Goal: Task Accomplishment & Management: Manage account settings

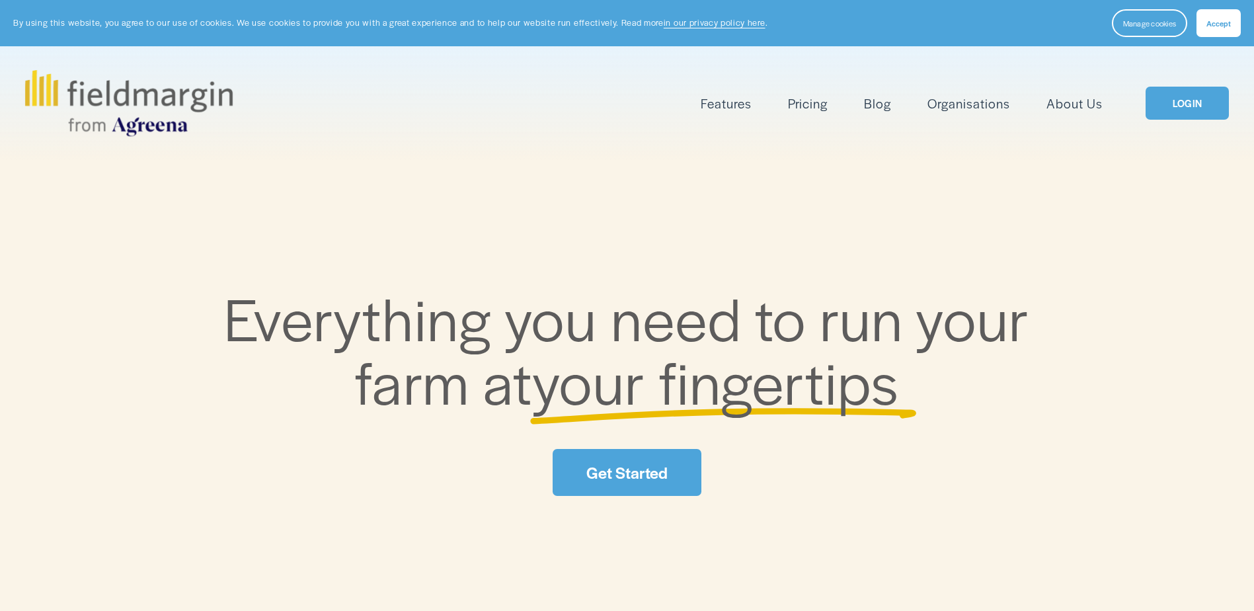
click at [1215, 29] on button "Accept" at bounding box center [1218, 23] width 44 height 28
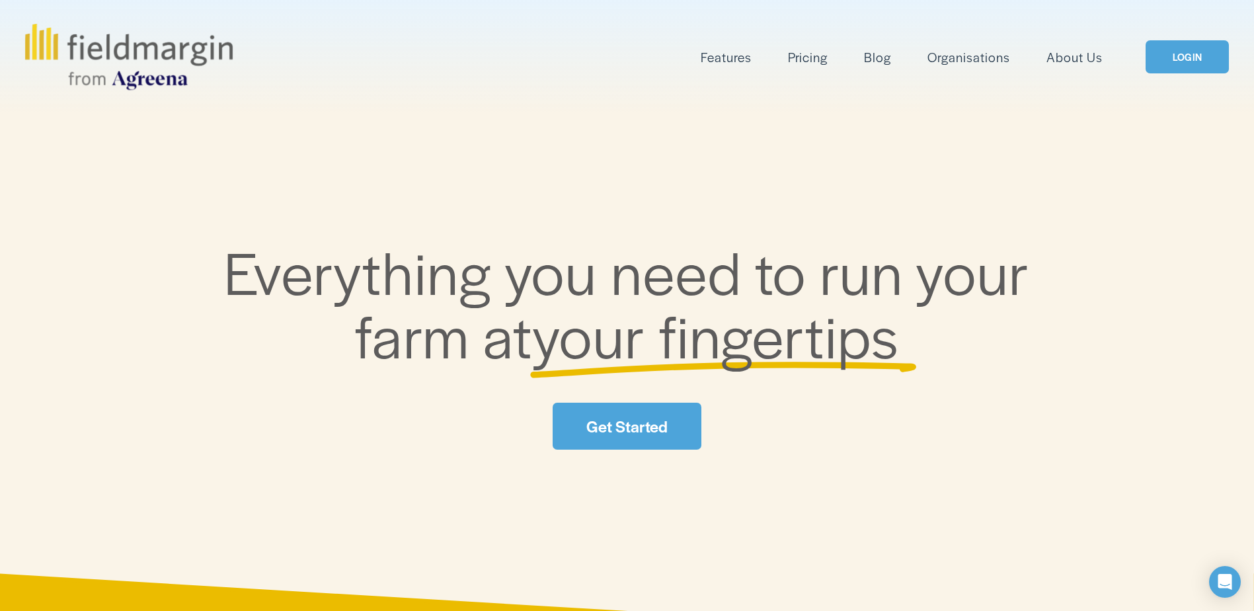
click at [1167, 63] on link "LOGIN" at bounding box center [1186, 57] width 83 height 34
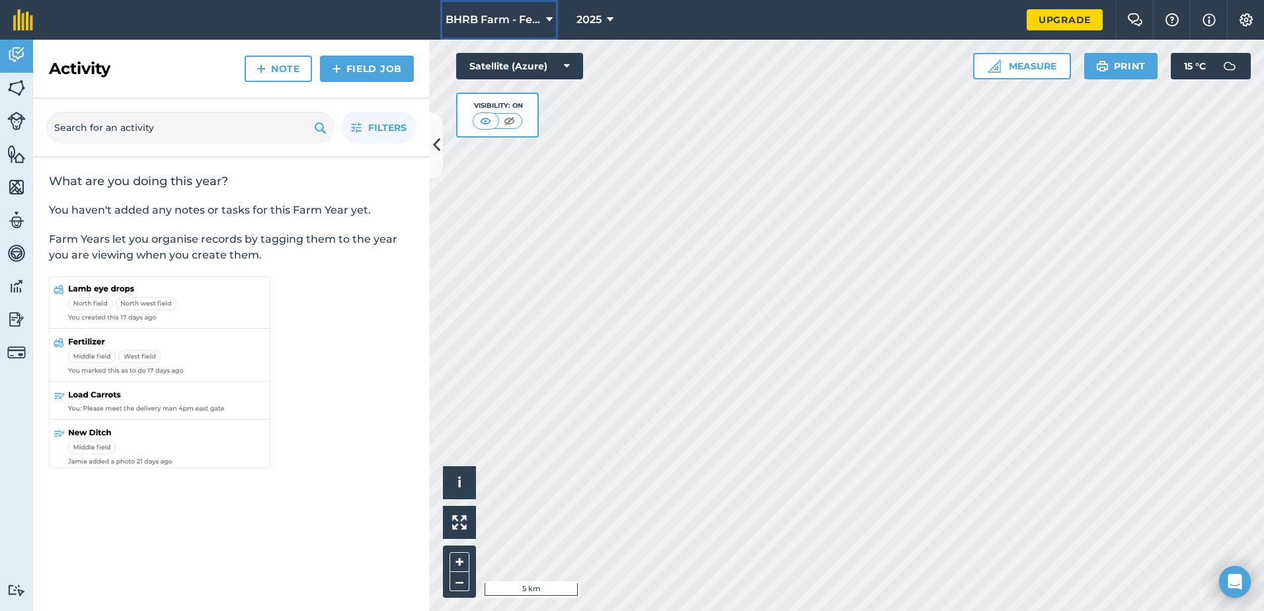
click at [548, 21] on icon at bounding box center [549, 20] width 7 height 16
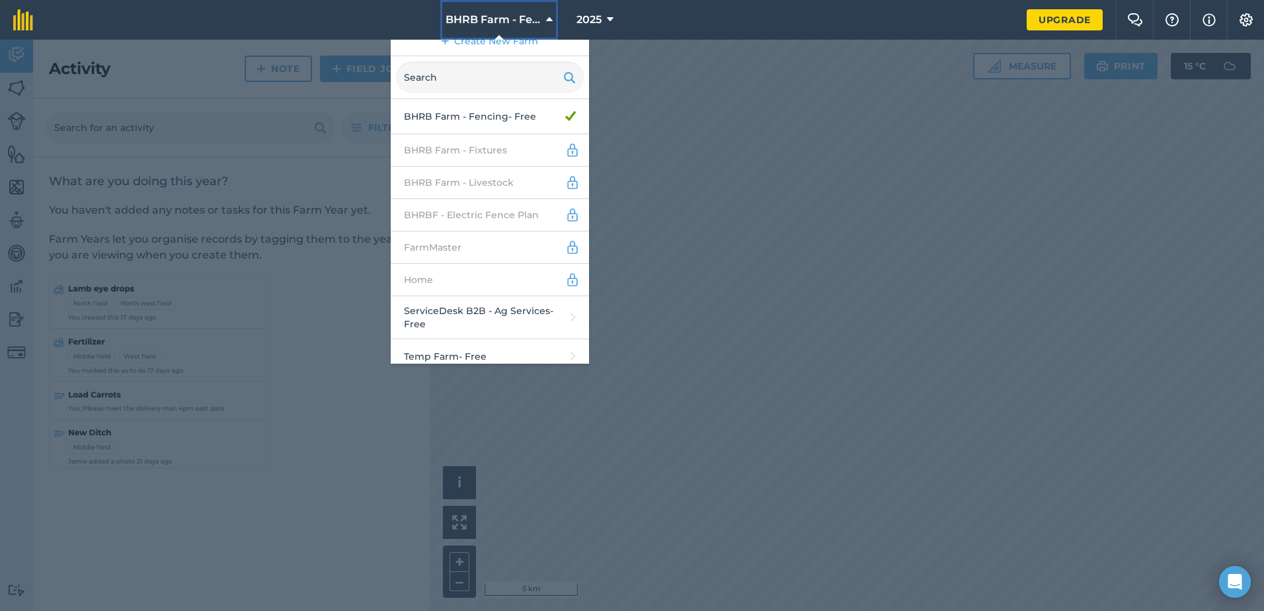
scroll to position [24, 0]
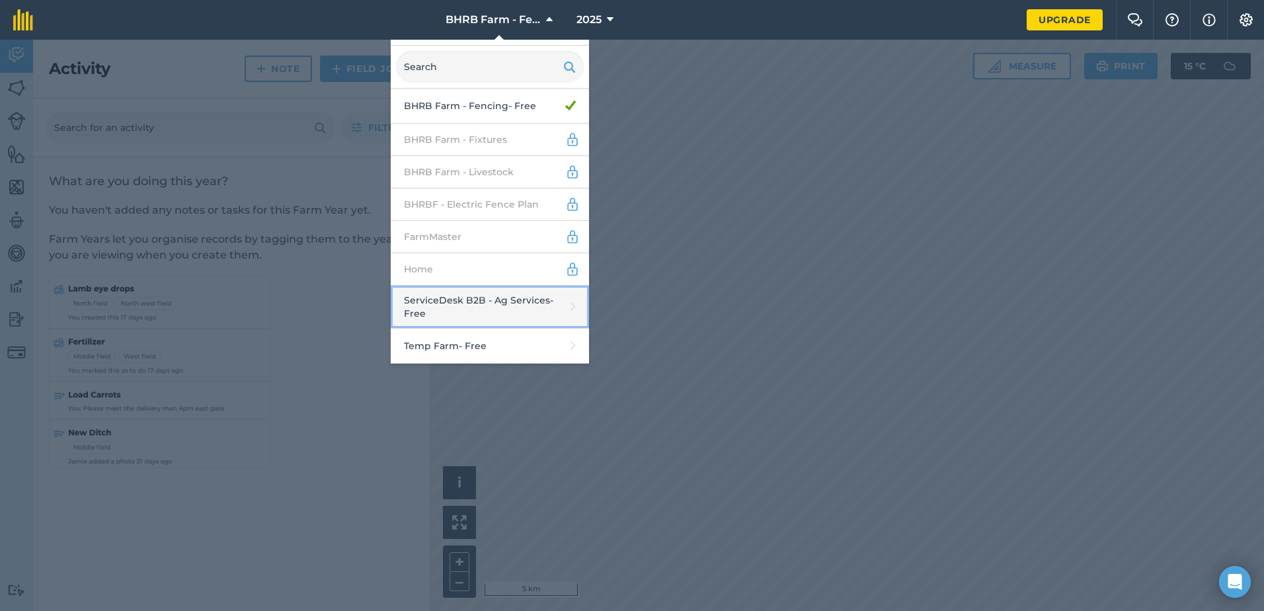
click at [484, 305] on link "ServiceDesk B2B - Ag Services - Free" at bounding box center [490, 307] width 198 height 43
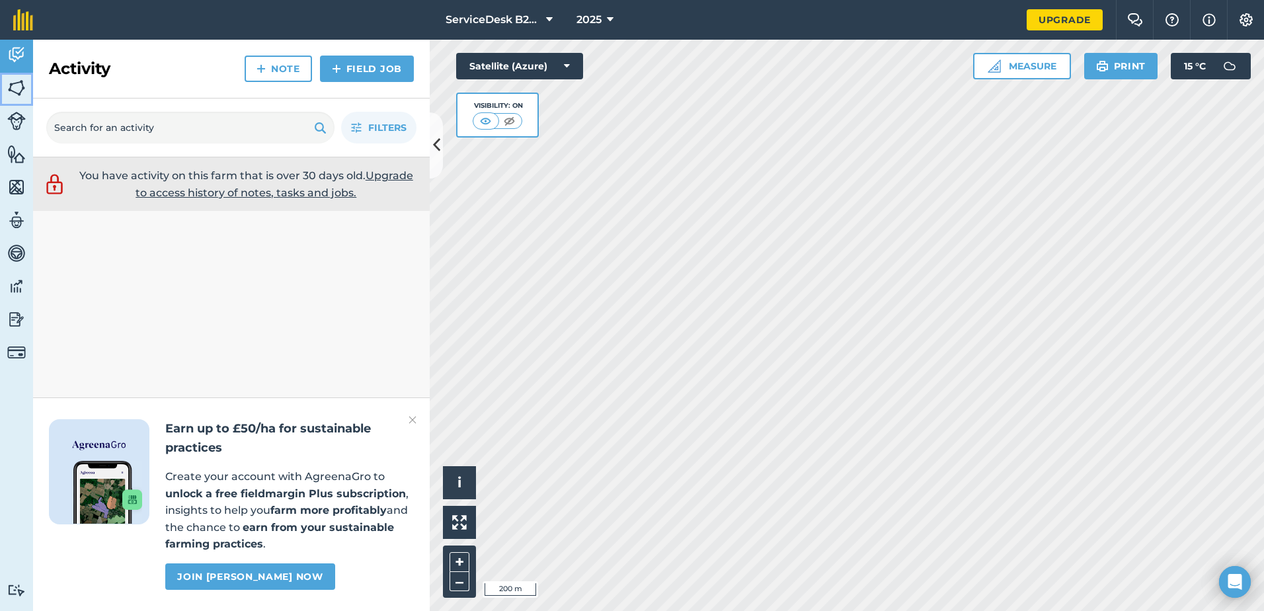
drag, startPoint x: 16, startPoint y: 87, endPoint x: 18, endPoint y: 94, distance: 7.5
click at [17, 87] on img at bounding box center [16, 88] width 19 height 20
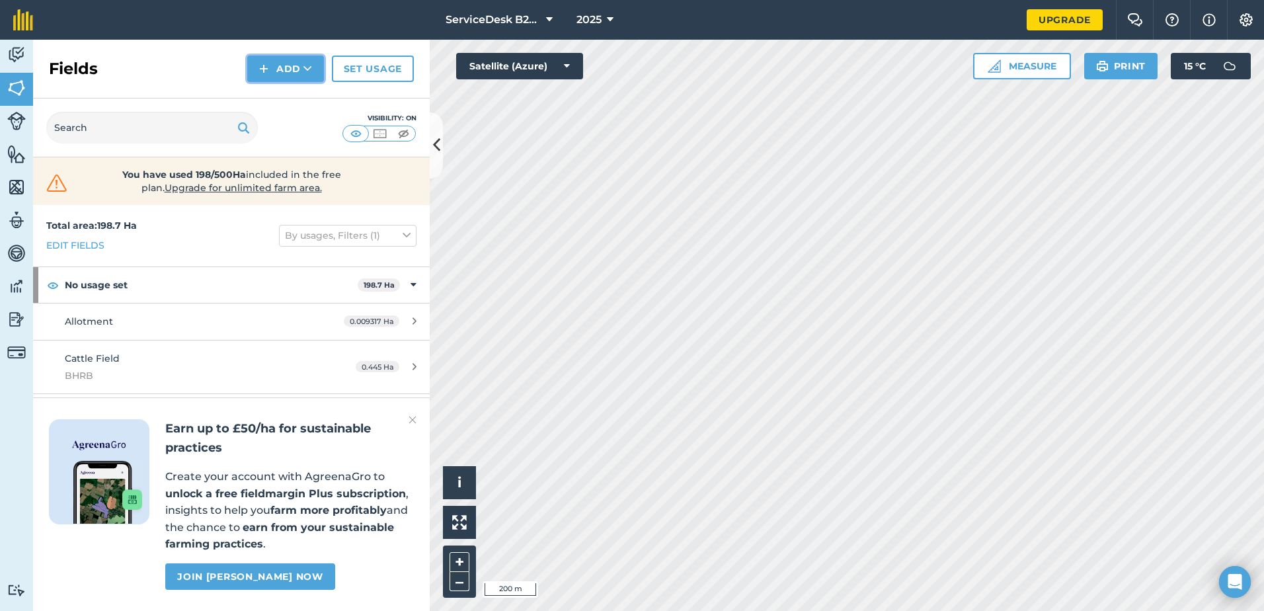
click at [297, 69] on button "Add" at bounding box center [285, 69] width 77 height 26
click at [287, 100] on link "Draw" at bounding box center [285, 98] width 73 height 29
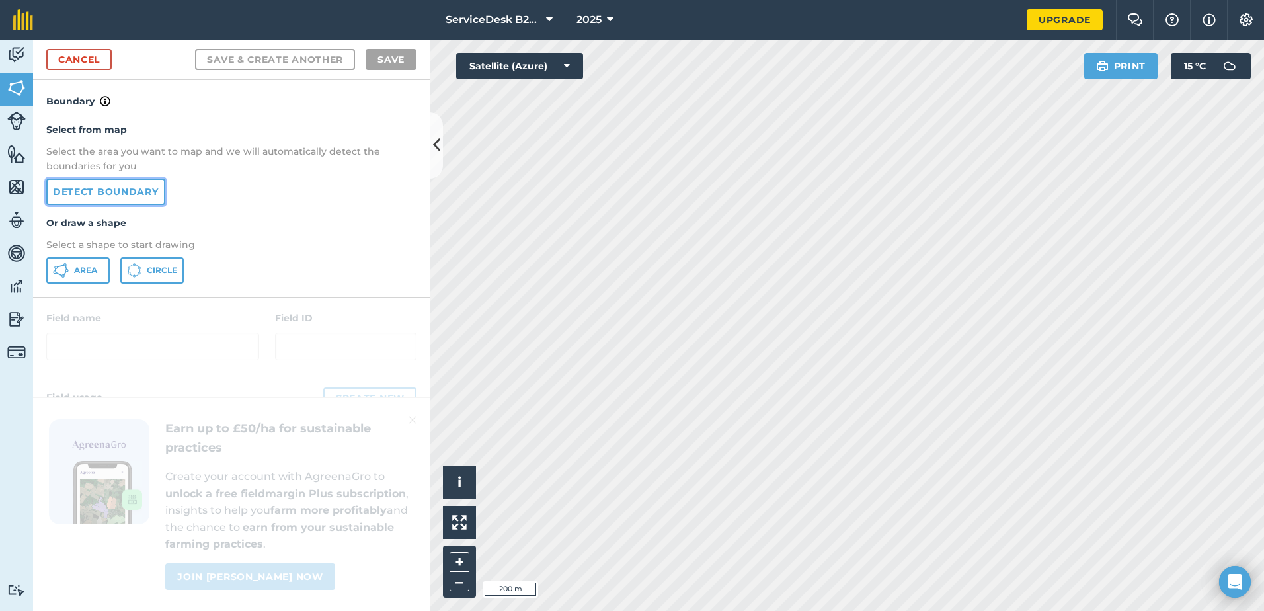
click at [115, 189] on link "Detect boundary" at bounding box center [105, 191] width 119 height 26
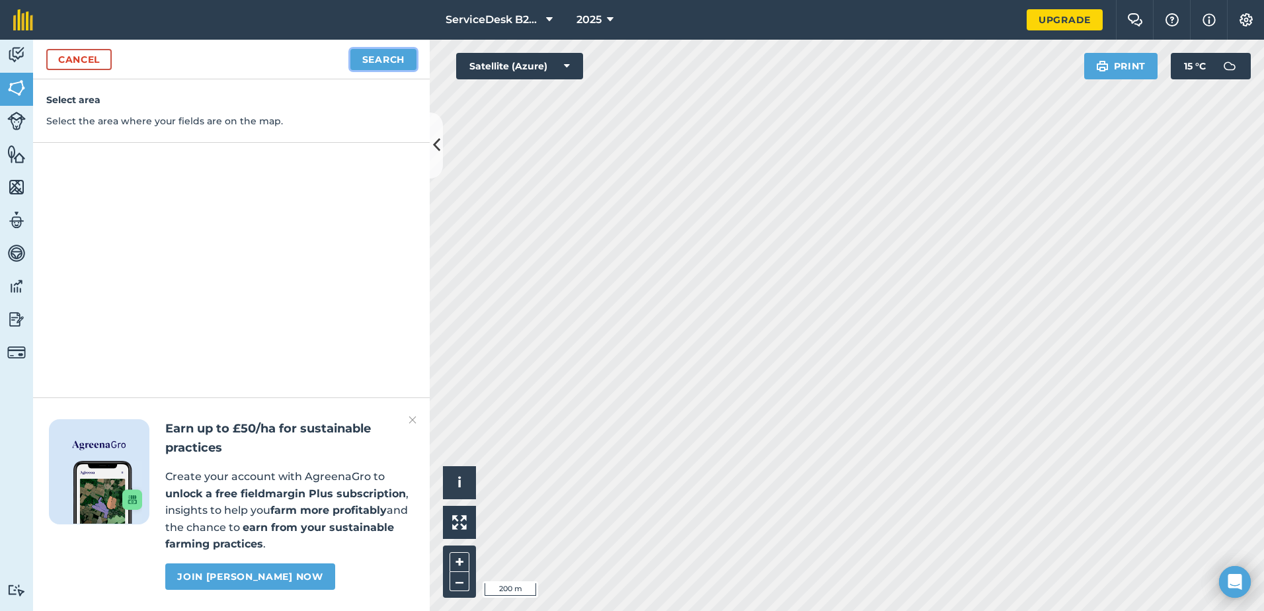
click at [393, 66] on button "Search" at bounding box center [383, 59] width 66 height 21
click at [297, 57] on button "Continue to edit boundaries" at bounding box center [317, 59] width 200 height 21
click at [341, 56] on button "Continue to name fields" at bounding box center [330, 59] width 171 height 21
type input "TFL : Field"
click at [389, 65] on button "Save" at bounding box center [390, 59] width 51 height 21
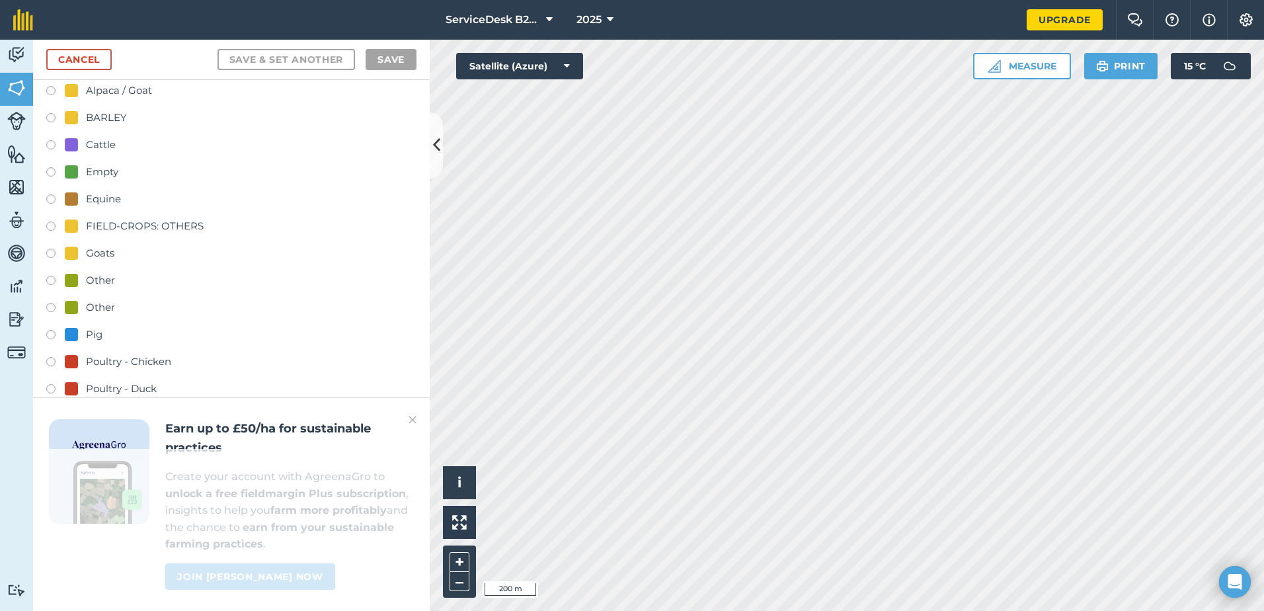
scroll to position [66, 0]
click at [89, 277] on div "Other" at bounding box center [100, 280] width 29 height 16
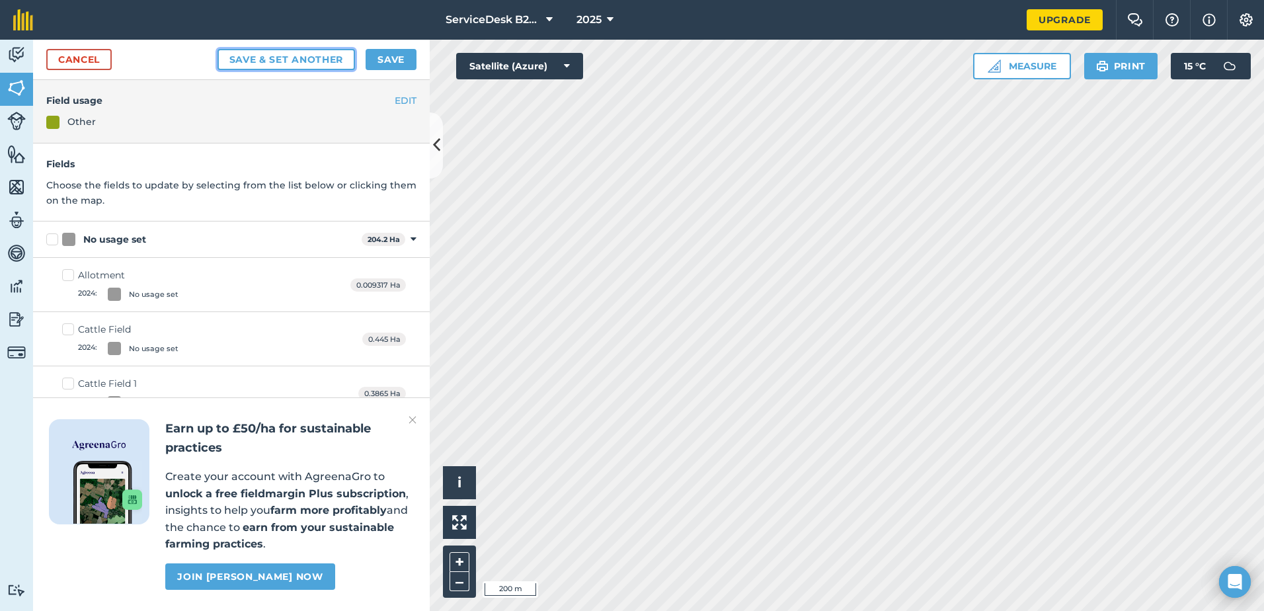
click at [332, 61] on button "Save & set another" at bounding box center [286, 59] width 138 height 21
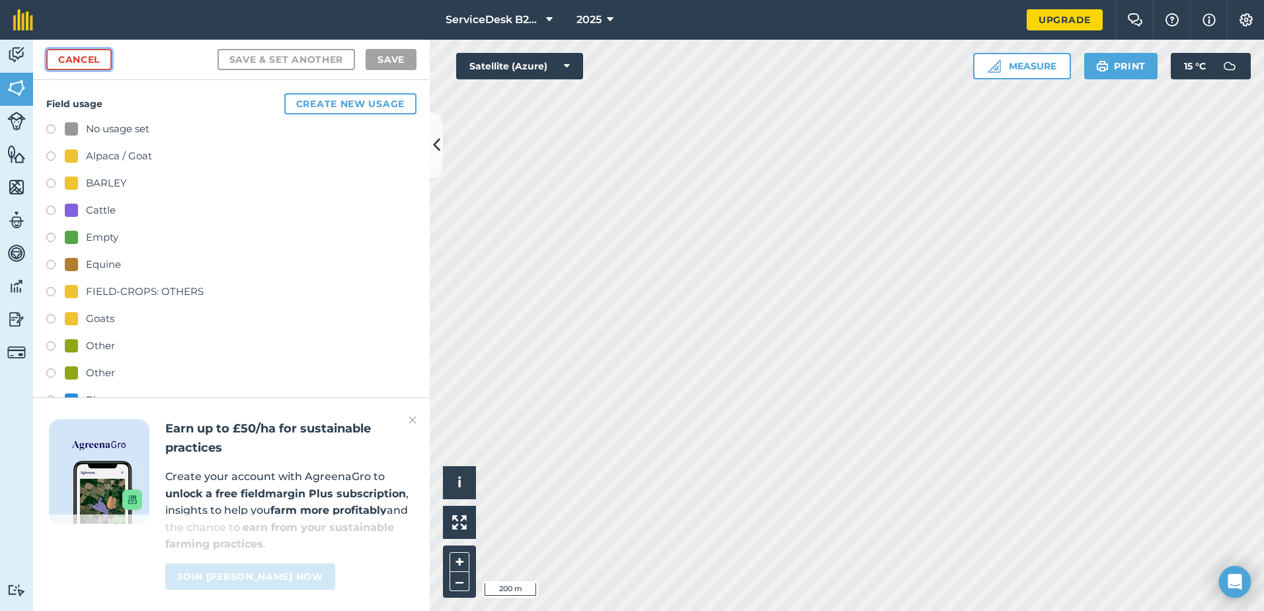
click at [90, 58] on link "Cancel" at bounding box center [78, 59] width 65 height 21
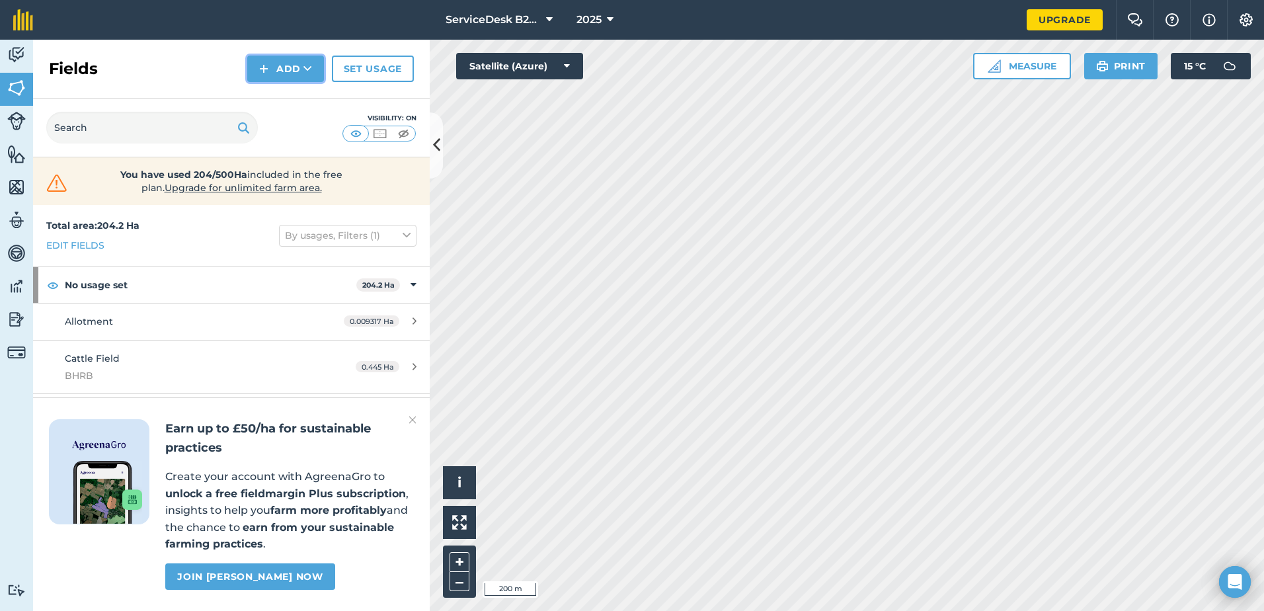
click at [286, 73] on button "Add" at bounding box center [285, 69] width 77 height 26
click at [291, 92] on link "Draw" at bounding box center [285, 98] width 73 height 29
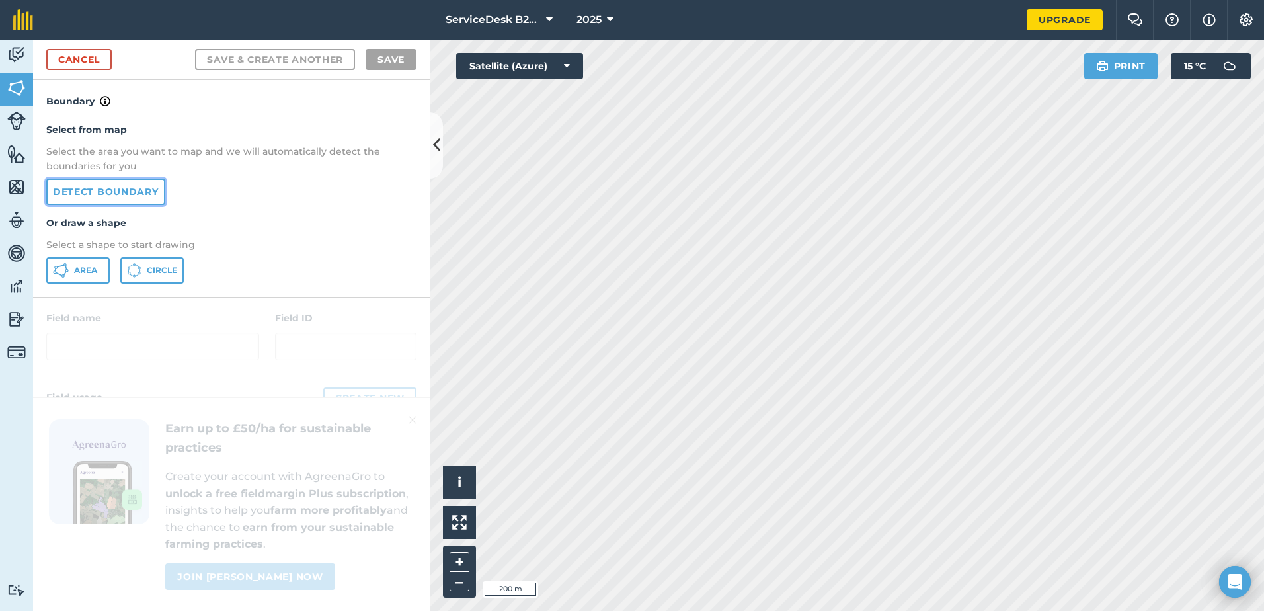
click at [115, 187] on link "Detect boundary" at bounding box center [105, 191] width 119 height 26
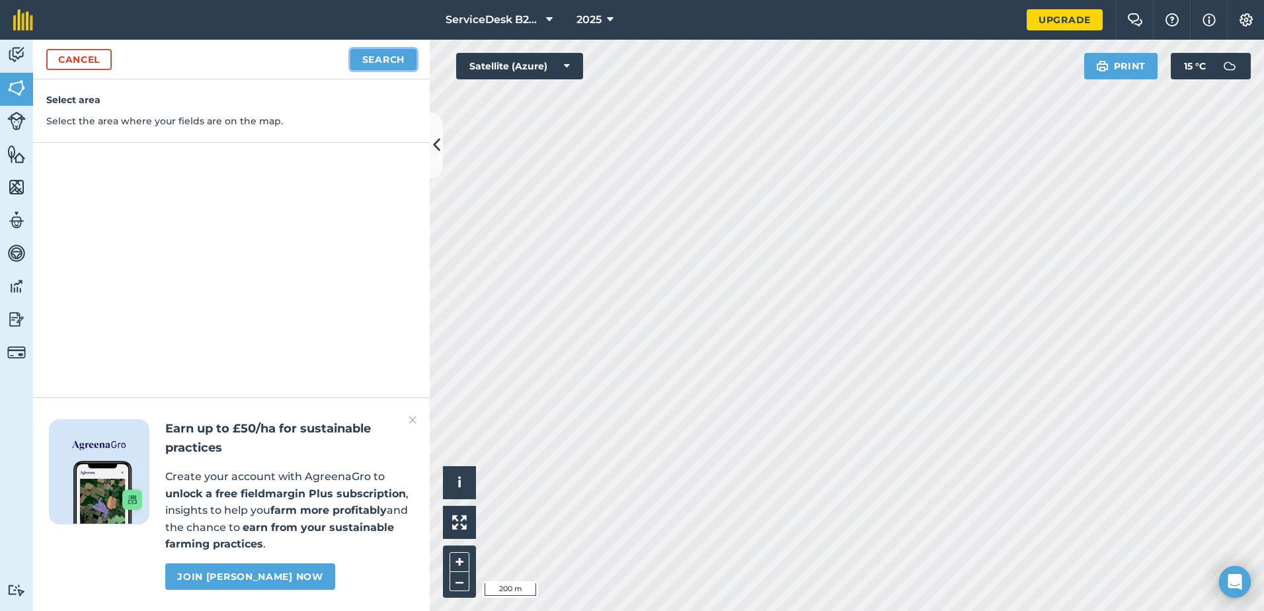
click at [381, 62] on button "Search" at bounding box center [383, 59] width 66 height 21
click at [305, 54] on button "Continue to edit boundaries" at bounding box center [317, 59] width 200 height 21
click at [359, 55] on button "Continue to name fields" at bounding box center [330, 59] width 171 height 21
click at [120, 128] on input "text" at bounding box center [173, 128] width 215 height 28
type input "TFL : Field"
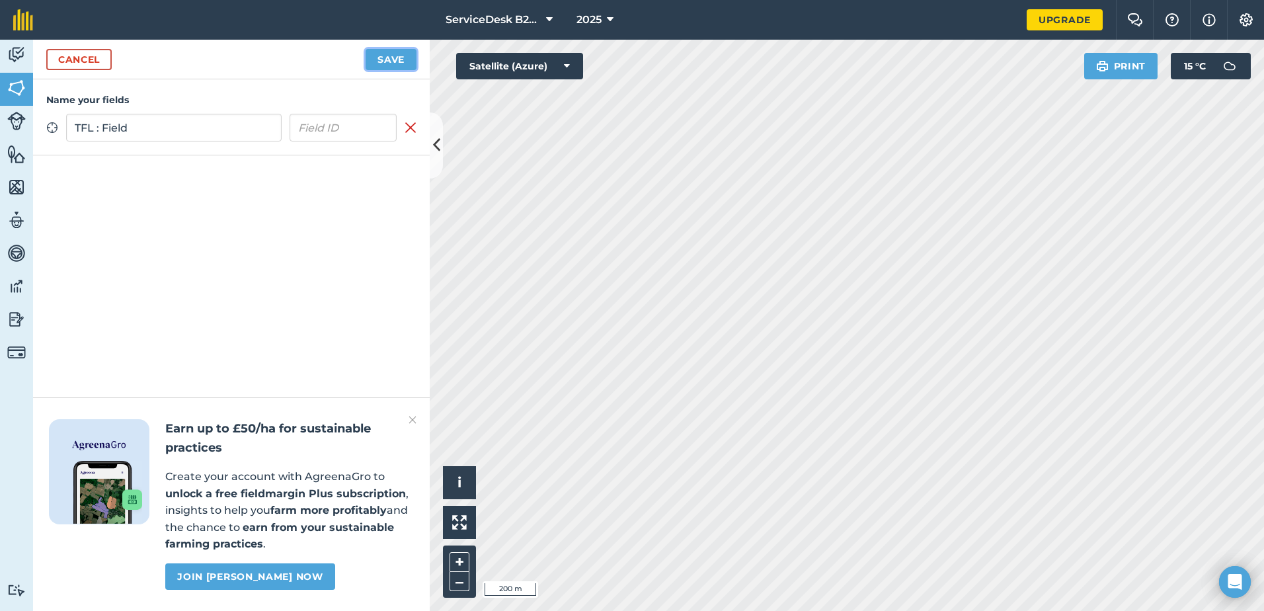
click at [394, 57] on button "Save" at bounding box center [390, 59] width 51 height 21
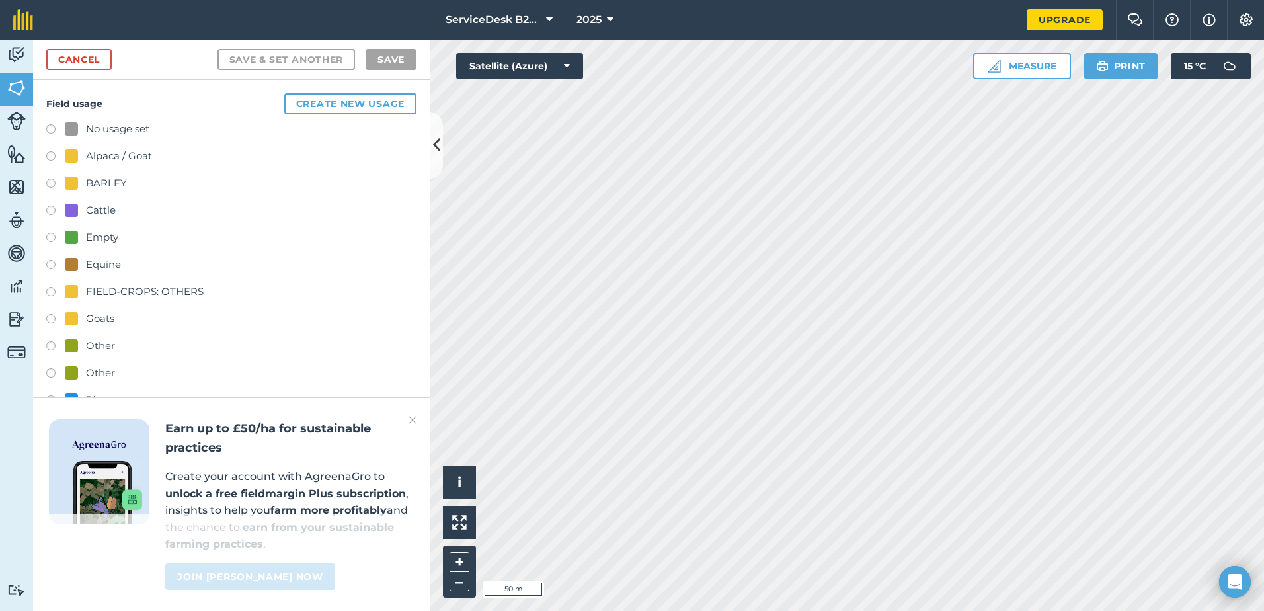
click at [90, 350] on div "Other" at bounding box center [100, 346] width 29 height 16
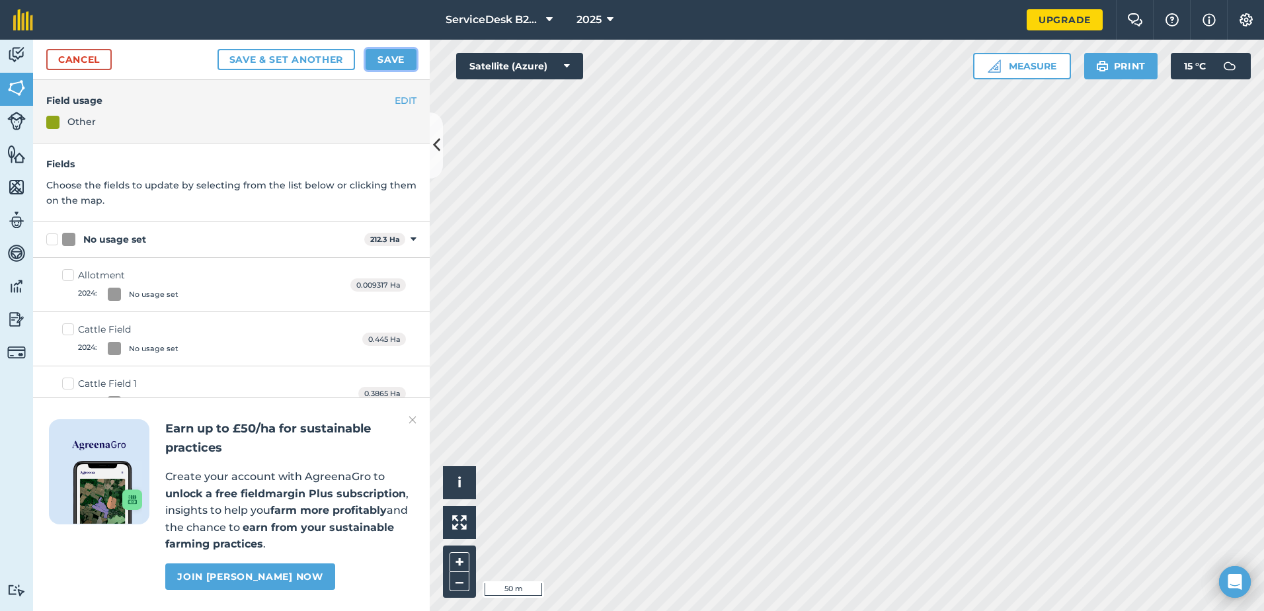
click at [403, 62] on button "Save" at bounding box center [390, 59] width 51 height 21
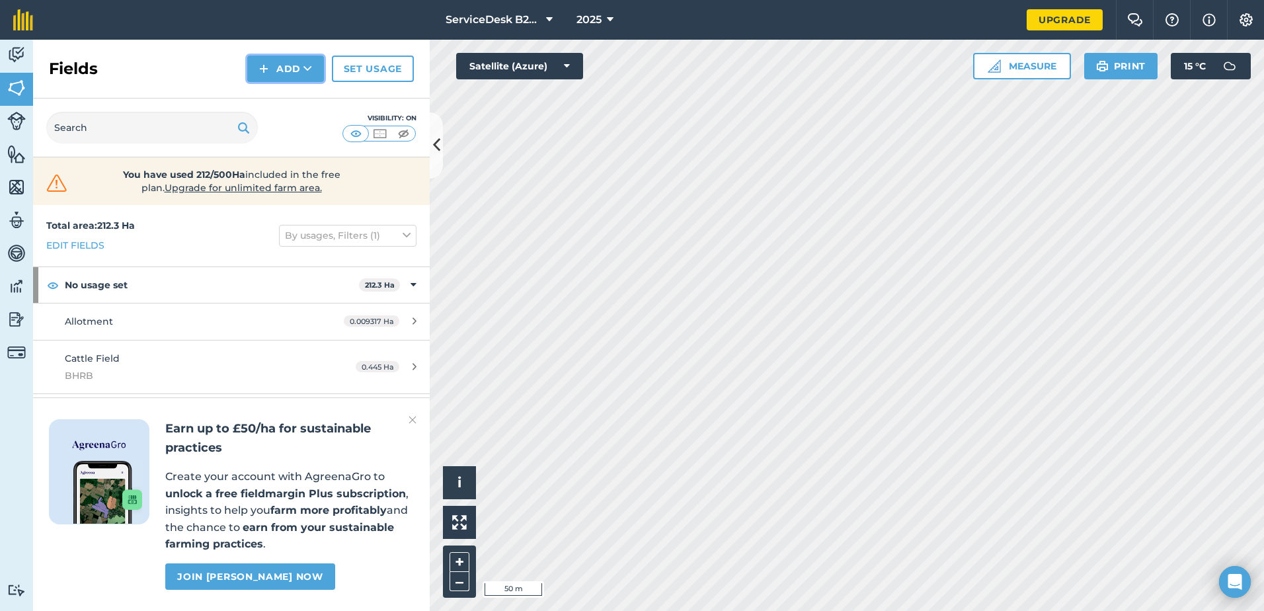
click at [282, 78] on button "Add" at bounding box center [285, 69] width 77 height 26
click at [287, 100] on link "Draw" at bounding box center [285, 98] width 73 height 29
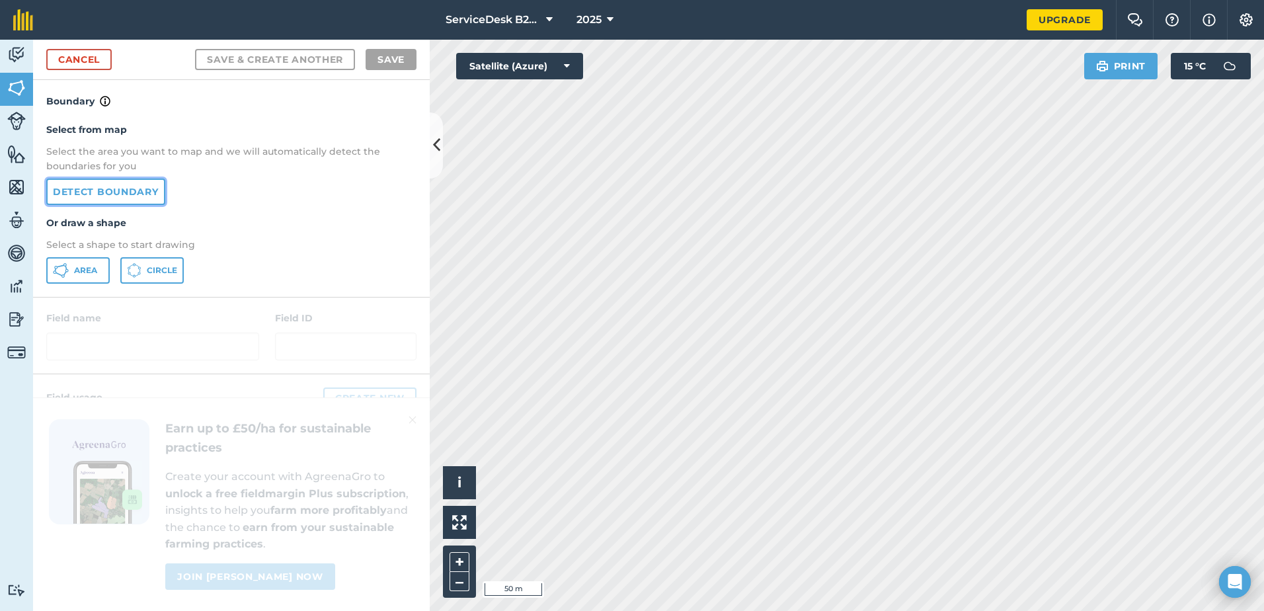
click at [113, 187] on link "Detect boundary" at bounding box center [105, 191] width 119 height 26
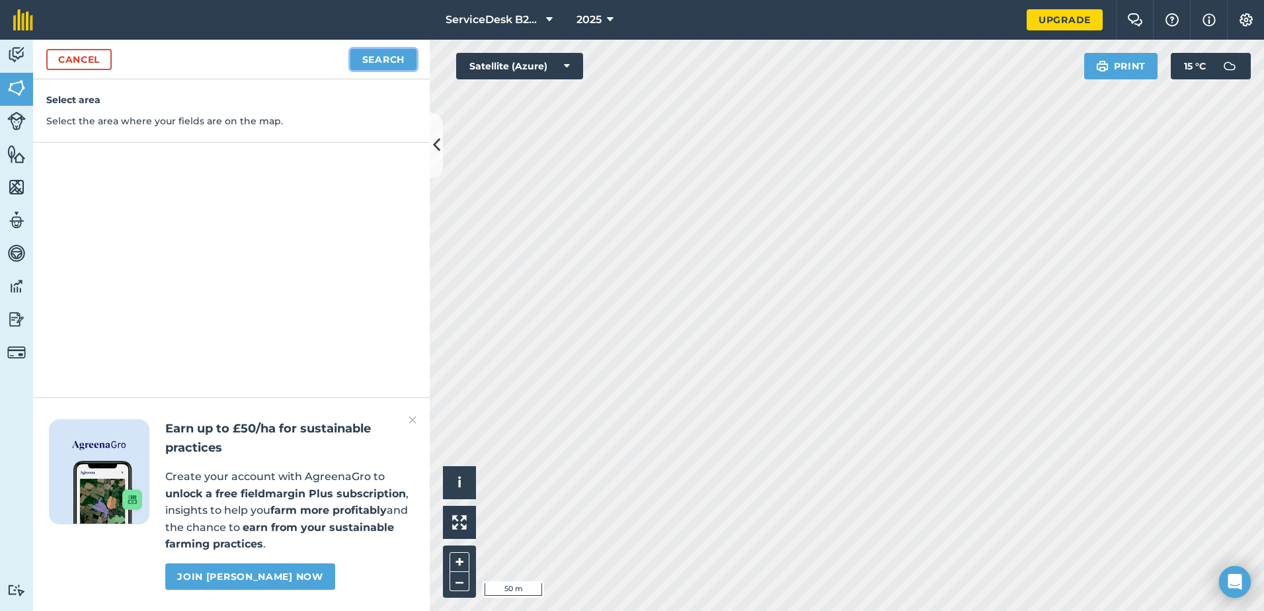
click at [391, 57] on button "Search" at bounding box center [383, 59] width 66 height 21
click at [286, 60] on button "Continue to edit boundaries" at bounding box center [317, 59] width 200 height 21
click at [328, 61] on button "Continue to name fields" at bounding box center [330, 59] width 171 height 21
click at [135, 128] on input "text" at bounding box center [173, 128] width 215 height 28
type input "TFL : Field"
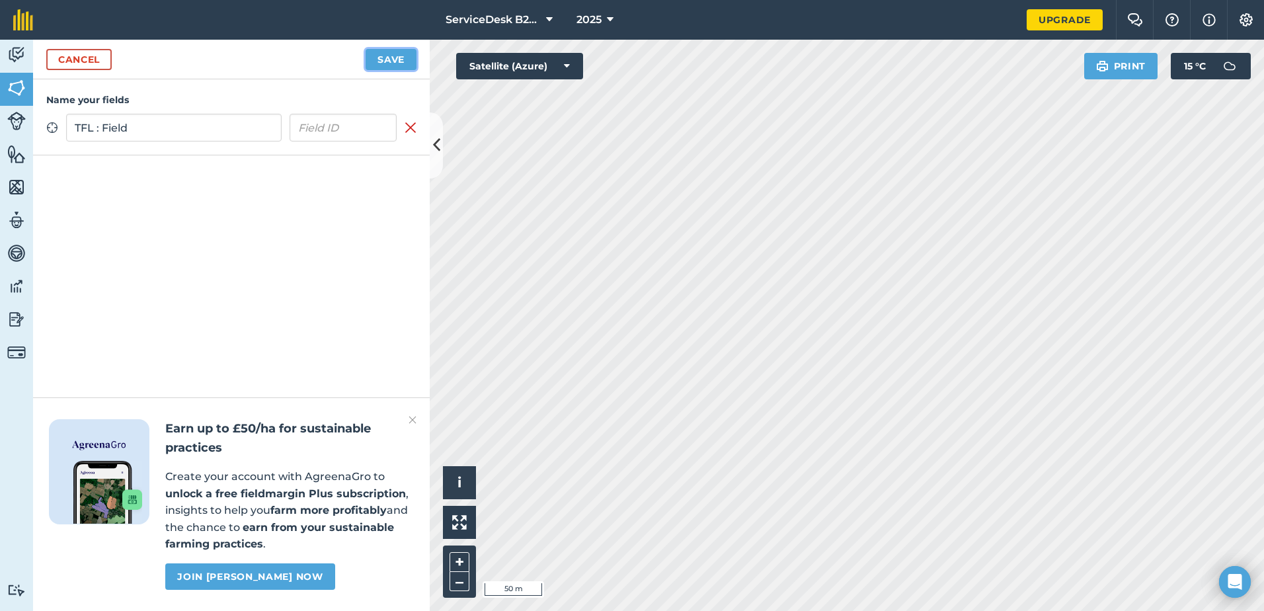
click at [389, 59] on button "Save" at bounding box center [390, 59] width 51 height 21
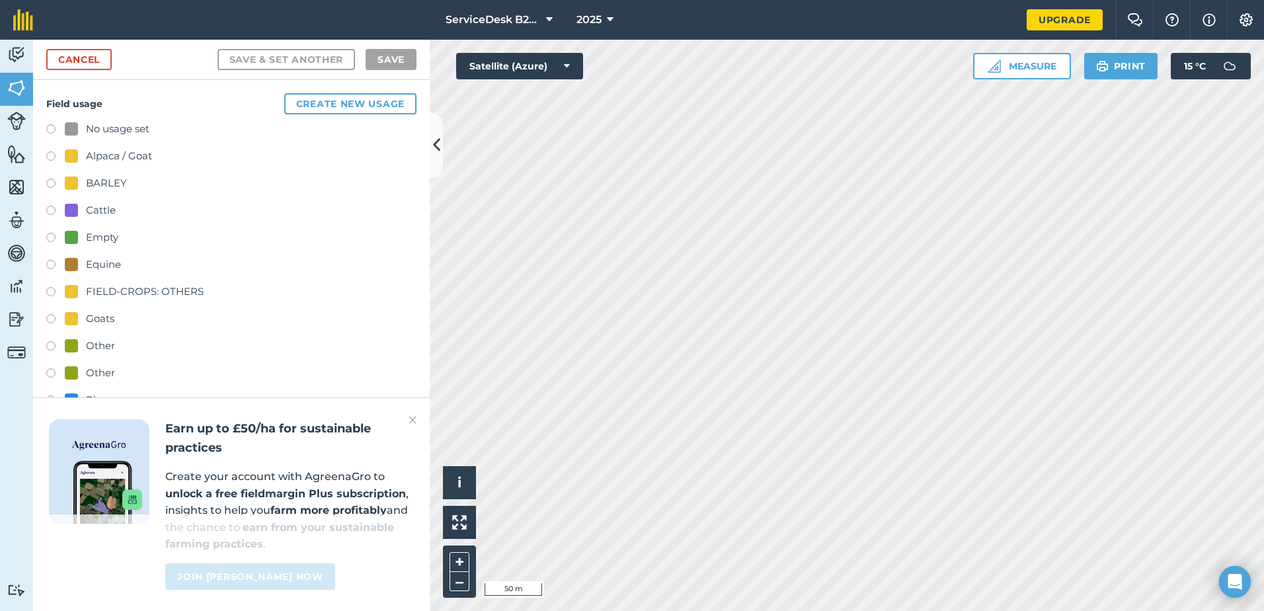
click at [96, 348] on div "Other" at bounding box center [100, 346] width 29 height 16
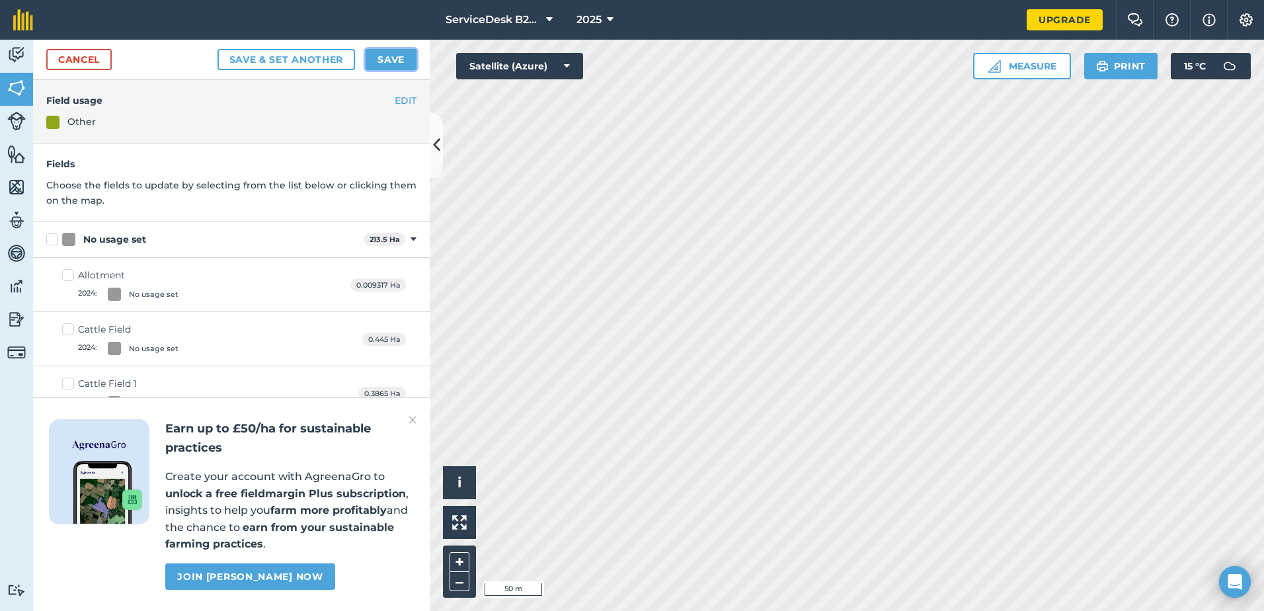
click at [394, 58] on button "Save" at bounding box center [390, 59] width 51 height 21
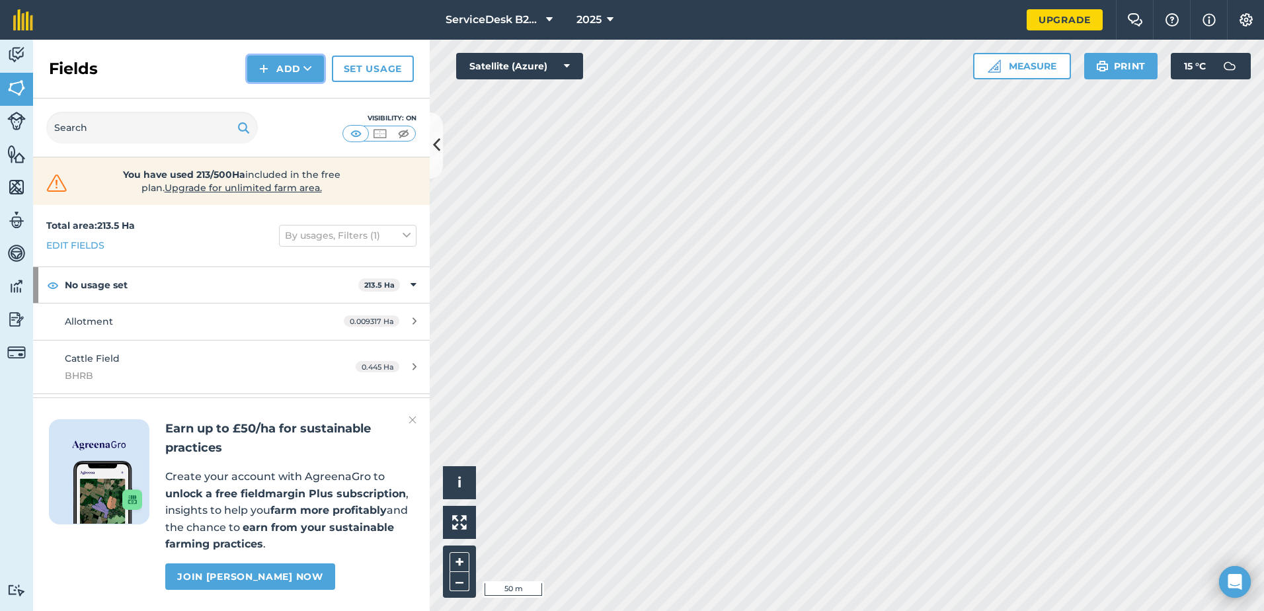
click at [287, 75] on button "Add" at bounding box center [285, 69] width 77 height 26
click at [293, 104] on link "Draw" at bounding box center [285, 98] width 73 height 29
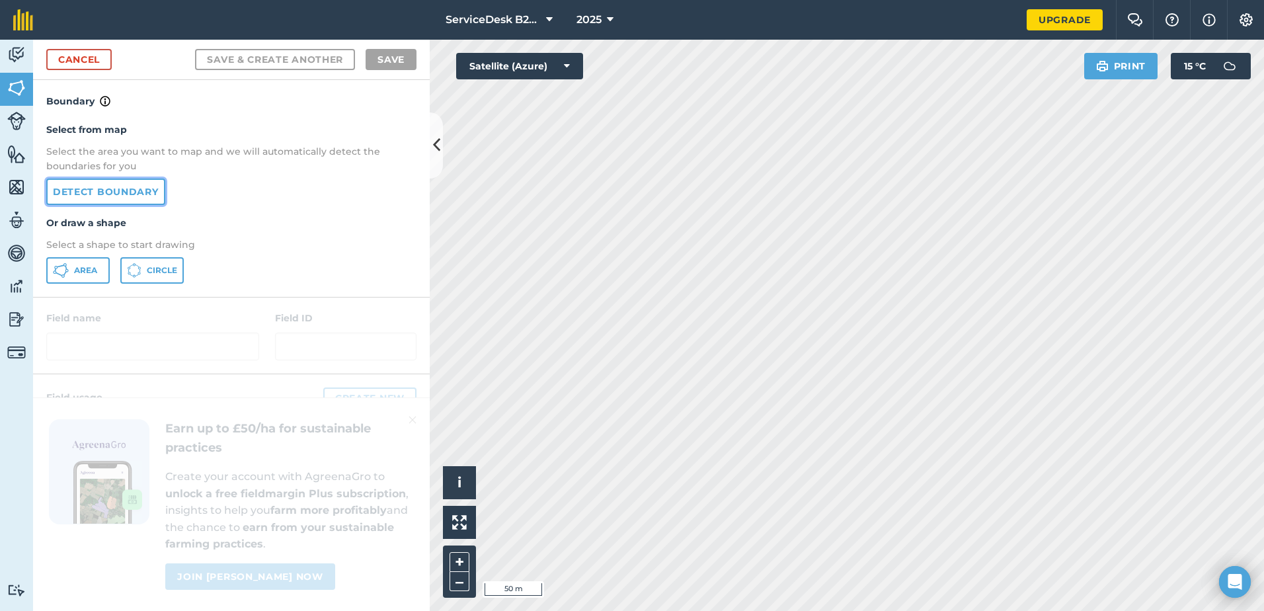
click at [138, 191] on link "Detect boundary" at bounding box center [105, 191] width 119 height 26
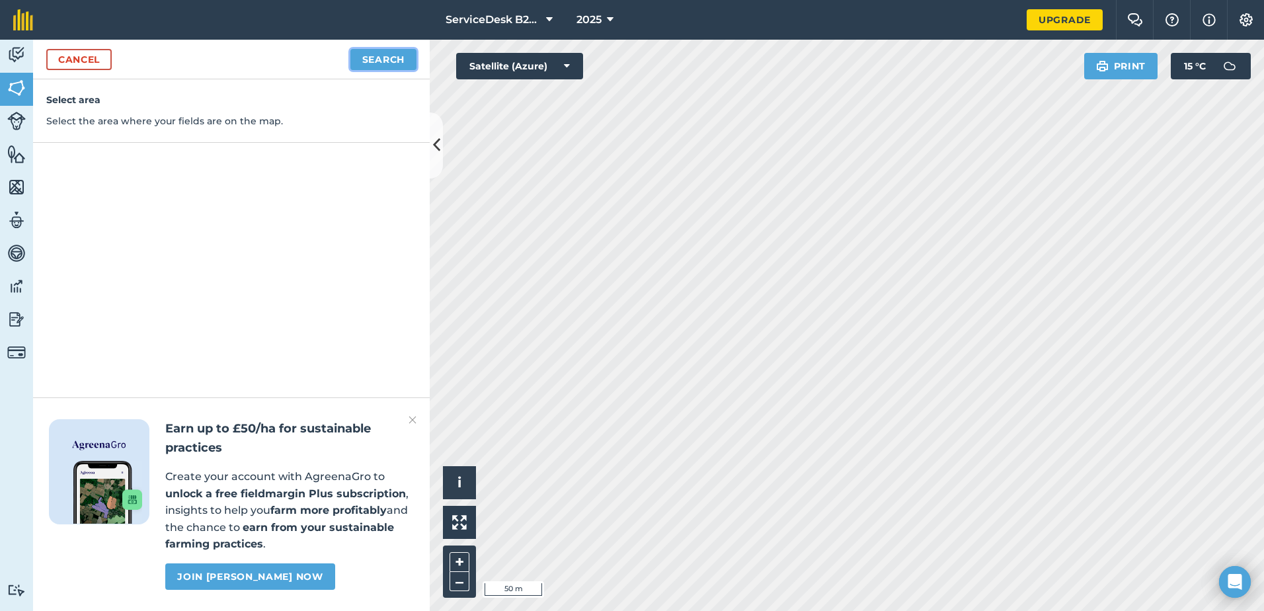
click at [380, 68] on button "Search" at bounding box center [383, 59] width 66 height 21
click at [357, 66] on button "Continue to edit boundaries" at bounding box center [317, 59] width 200 height 21
click at [334, 54] on button "Continue to name fields" at bounding box center [330, 59] width 171 height 21
click at [168, 136] on input "text" at bounding box center [173, 128] width 215 height 28
type input "TFL : Field"
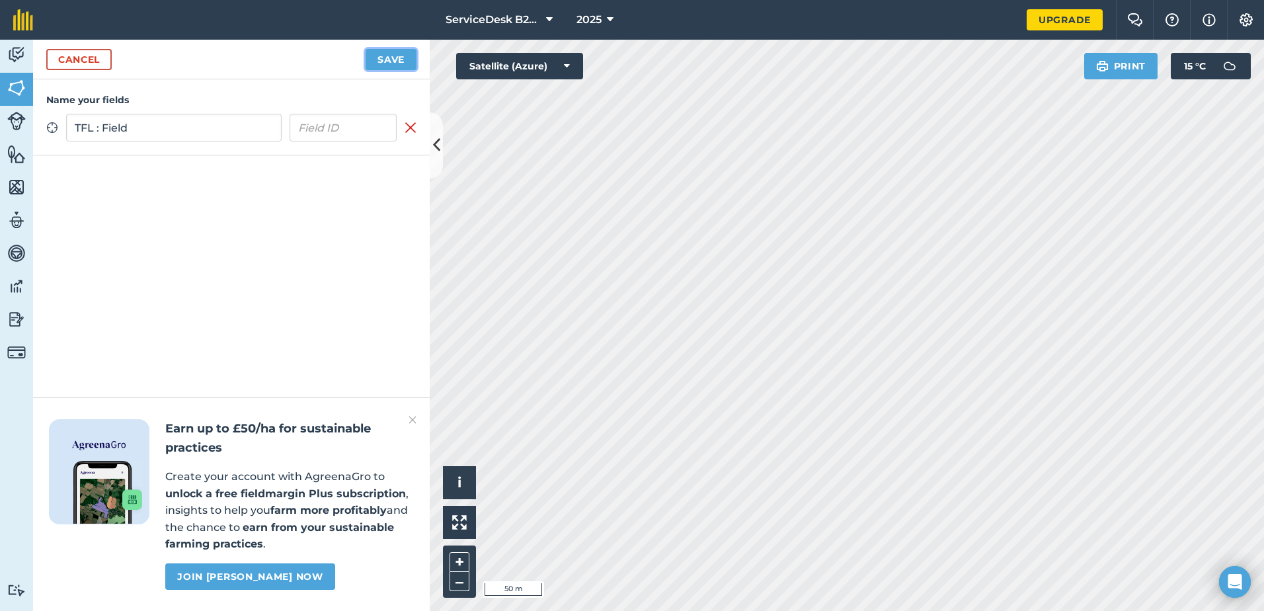
click at [385, 63] on button "Save" at bounding box center [390, 59] width 51 height 21
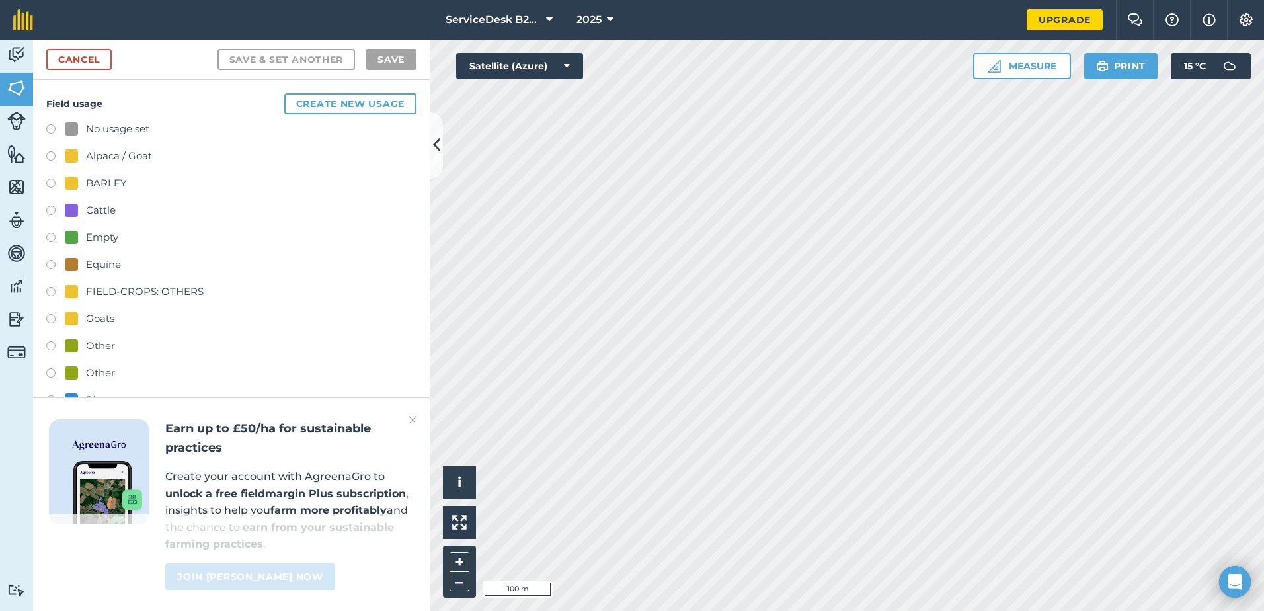
click at [77, 339] on div at bounding box center [71, 345] width 13 height 13
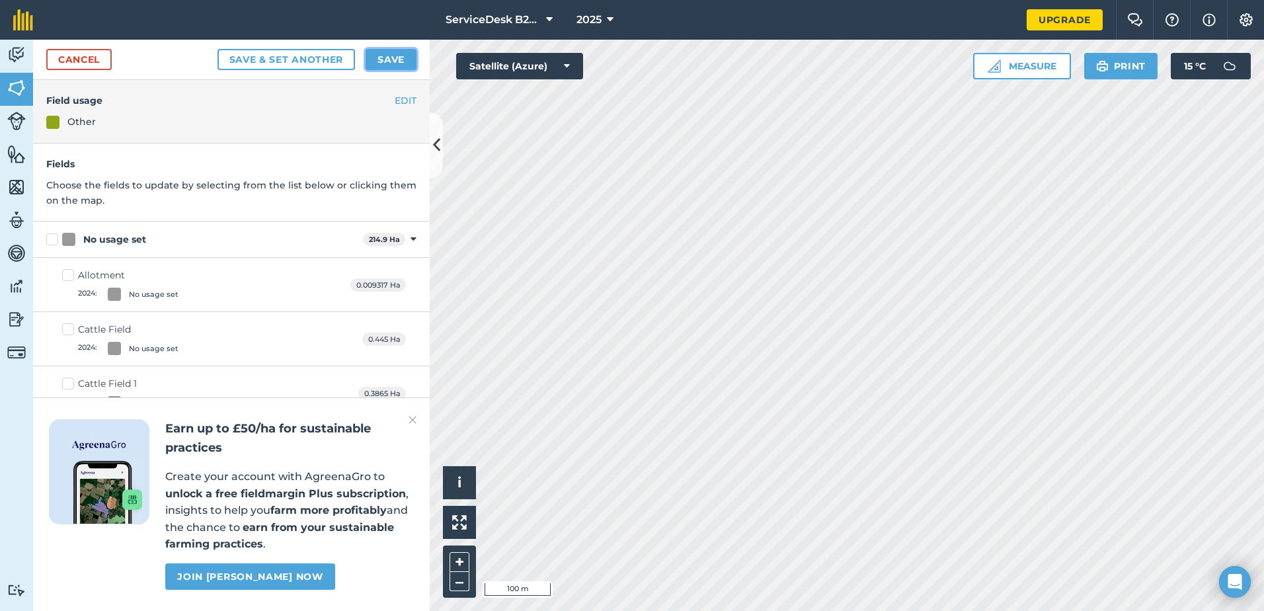
click at [395, 54] on button "Save" at bounding box center [390, 59] width 51 height 21
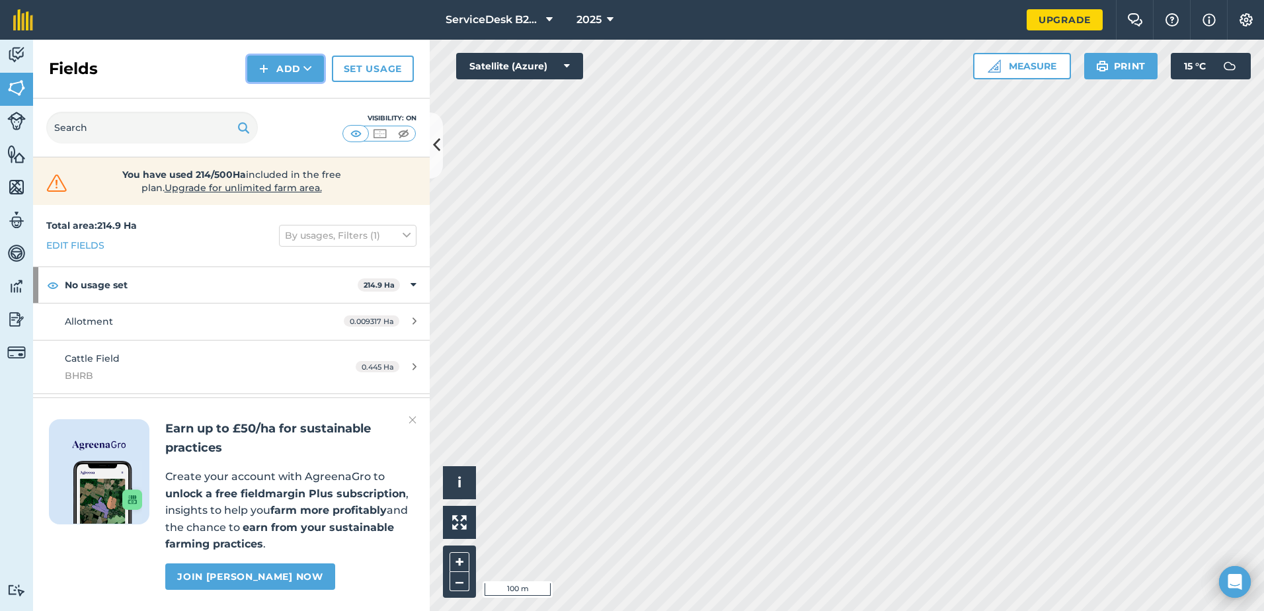
click at [309, 65] on icon at bounding box center [307, 68] width 9 height 13
click at [286, 96] on link "Draw" at bounding box center [285, 98] width 73 height 29
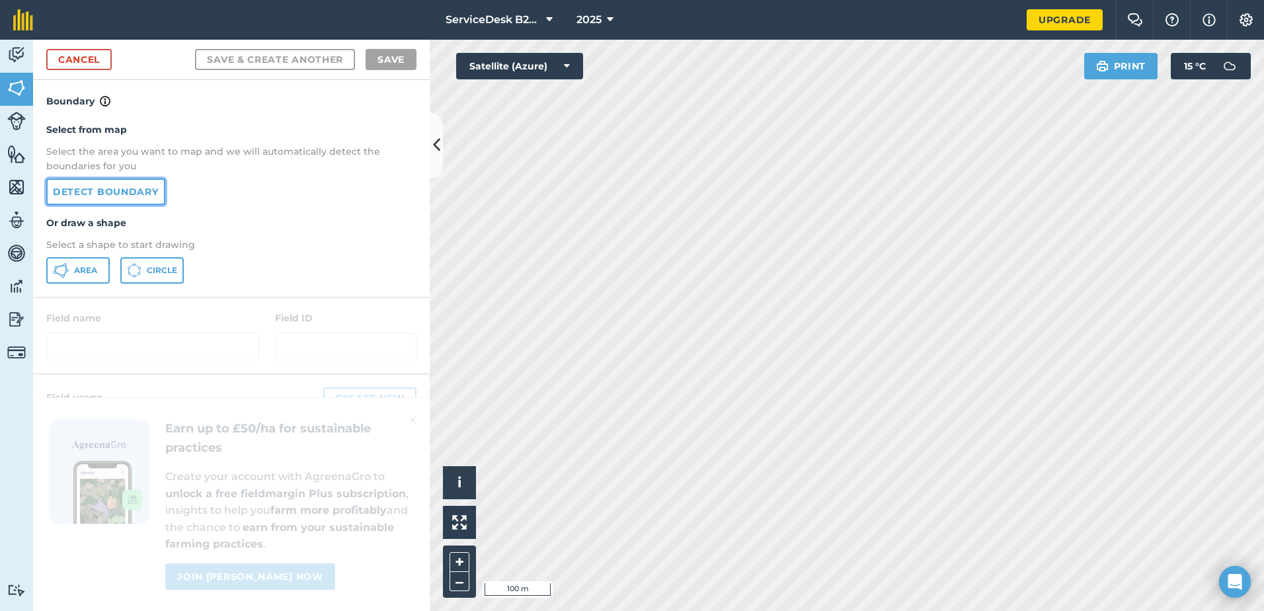
click at [91, 183] on link "Detect boundary" at bounding box center [105, 191] width 119 height 26
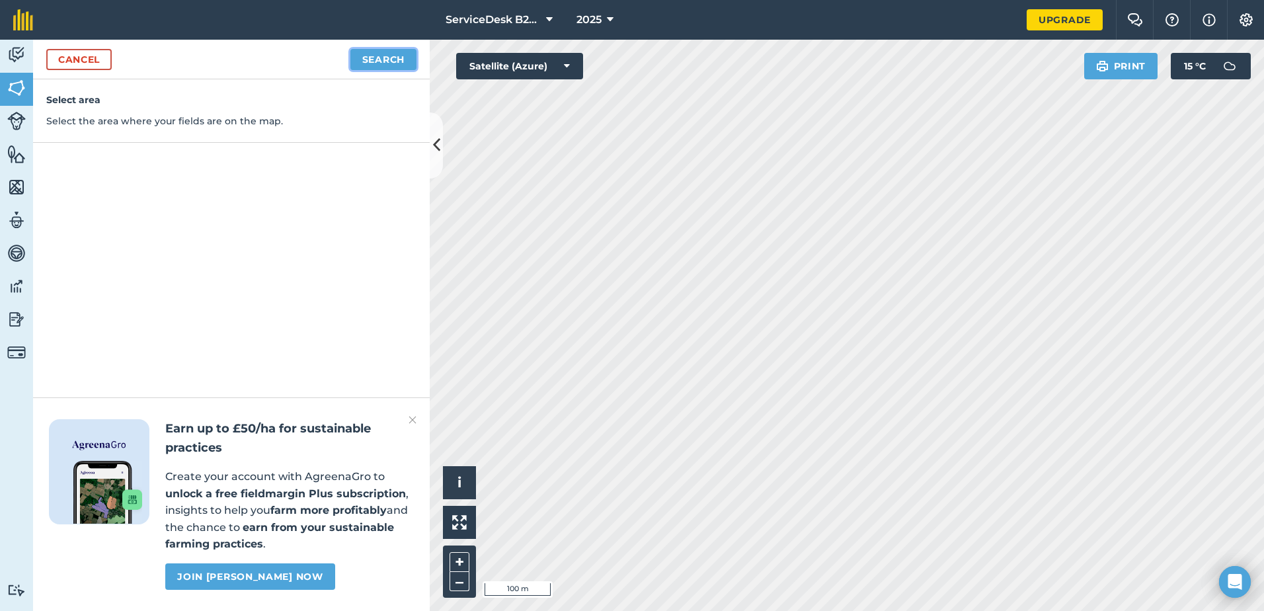
click at [362, 60] on button "Search" at bounding box center [383, 59] width 66 height 21
click at [342, 67] on button "Continue to edit boundaries" at bounding box center [317, 59] width 200 height 21
click at [306, 52] on button "Continue to name fields" at bounding box center [330, 59] width 171 height 21
click at [142, 124] on input "text" at bounding box center [173, 128] width 215 height 28
type input "TFL : Field"
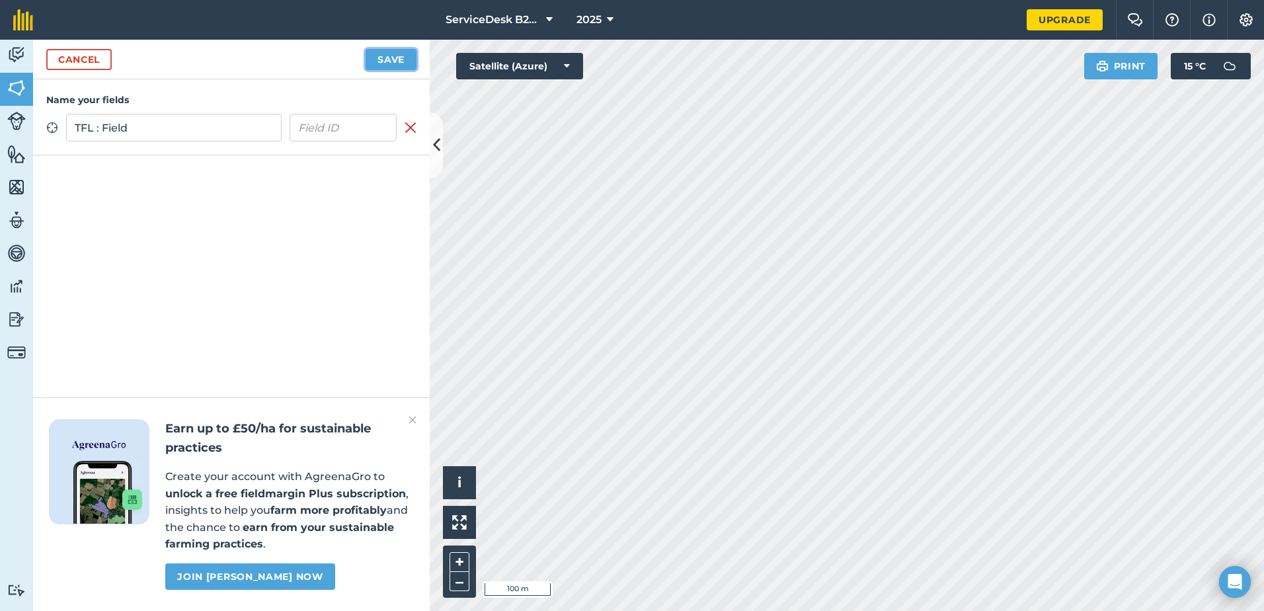
click at [392, 60] on button "Save" at bounding box center [390, 59] width 51 height 21
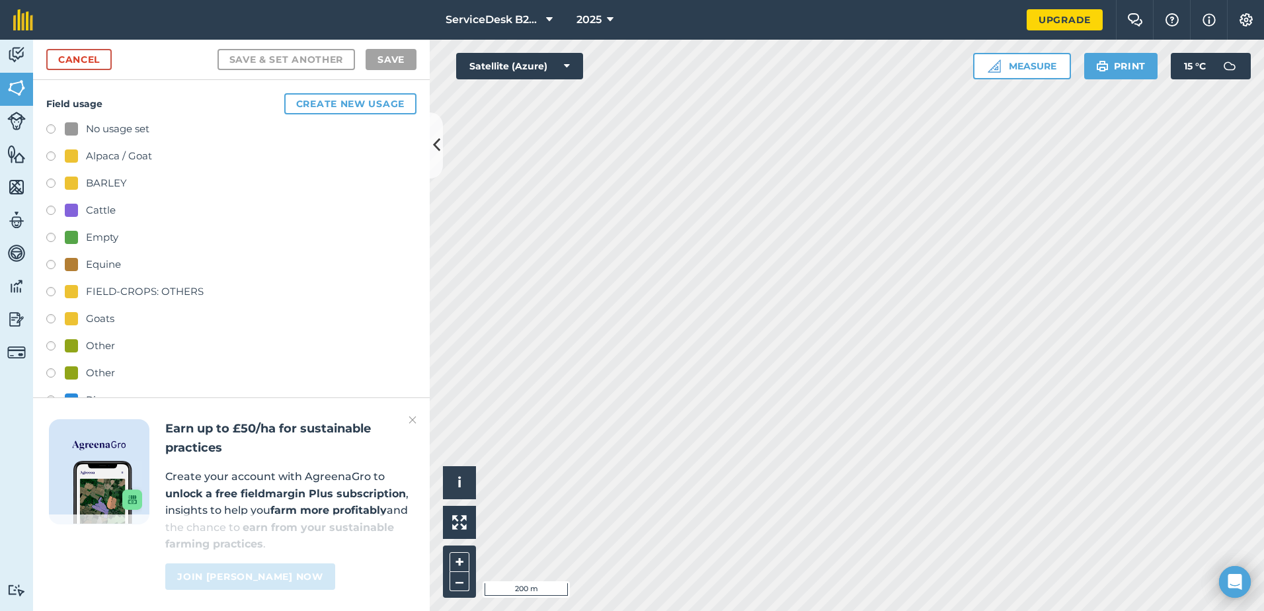
click at [81, 336] on div "No usage set Alpaca / Goat BARLEY Cattle Empty Equine FIELD-CROPS: OTHERS Goats…" at bounding box center [231, 306] width 370 height 371
click at [83, 342] on div "Other" at bounding box center [90, 346] width 50 height 16
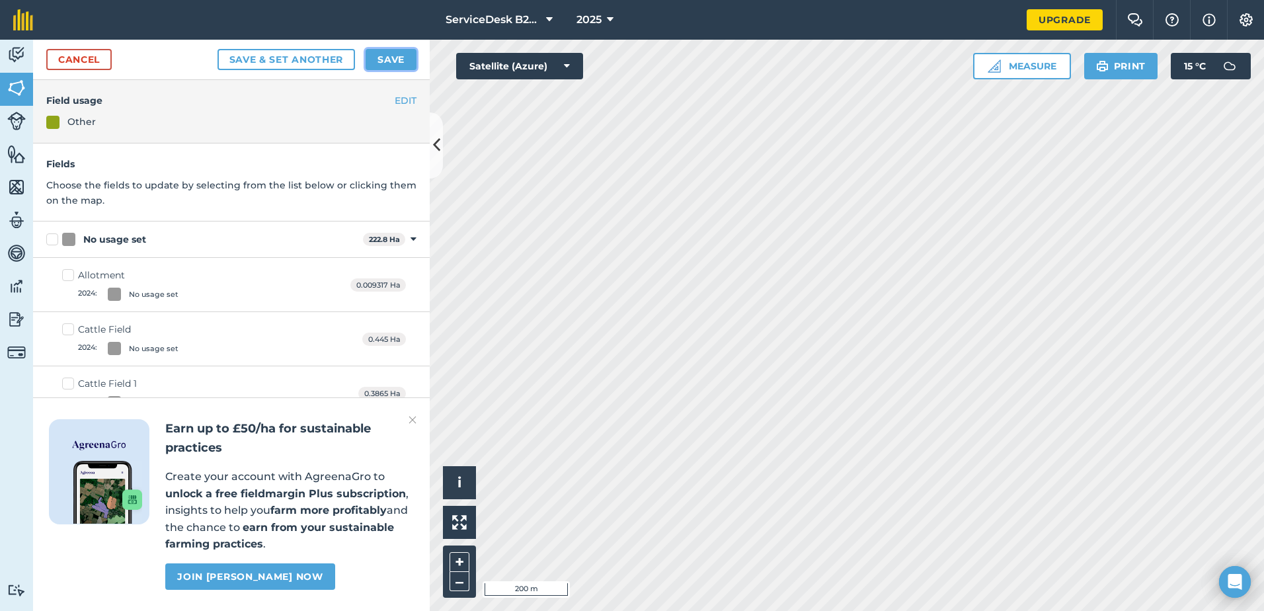
click at [391, 64] on button "Save" at bounding box center [390, 59] width 51 height 21
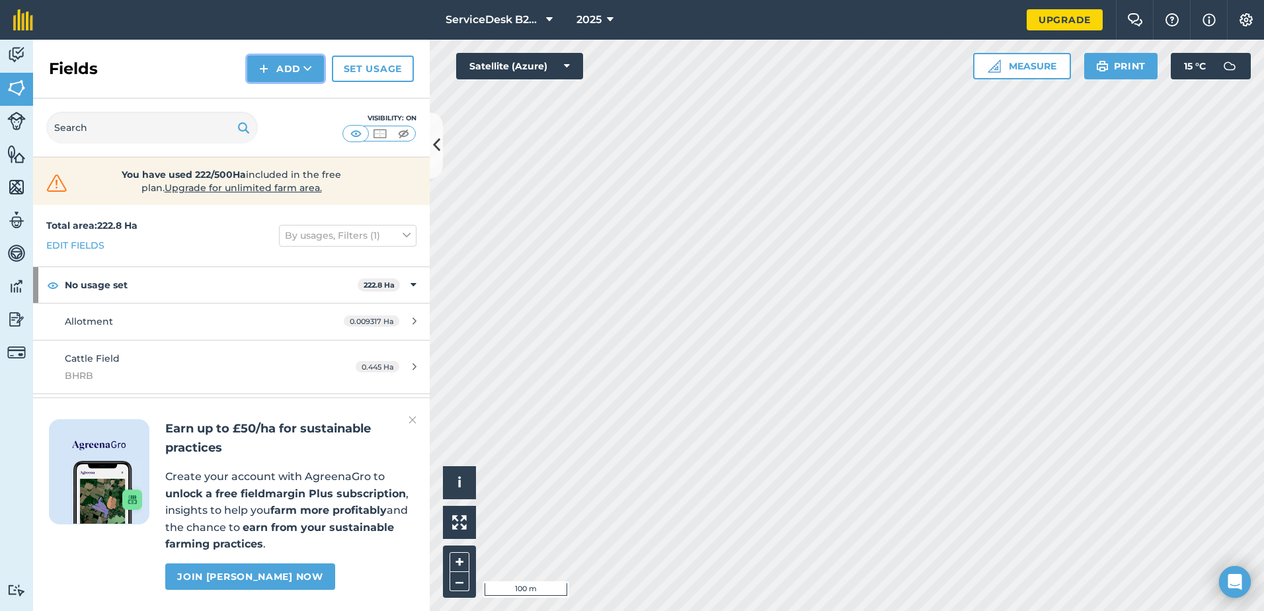
click at [281, 61] on button "Add" at bounding box center [285, 69] width 77 height 26
click at [291, 100] on link "Draw" at bounding box center [285, 98] width 73 height 29
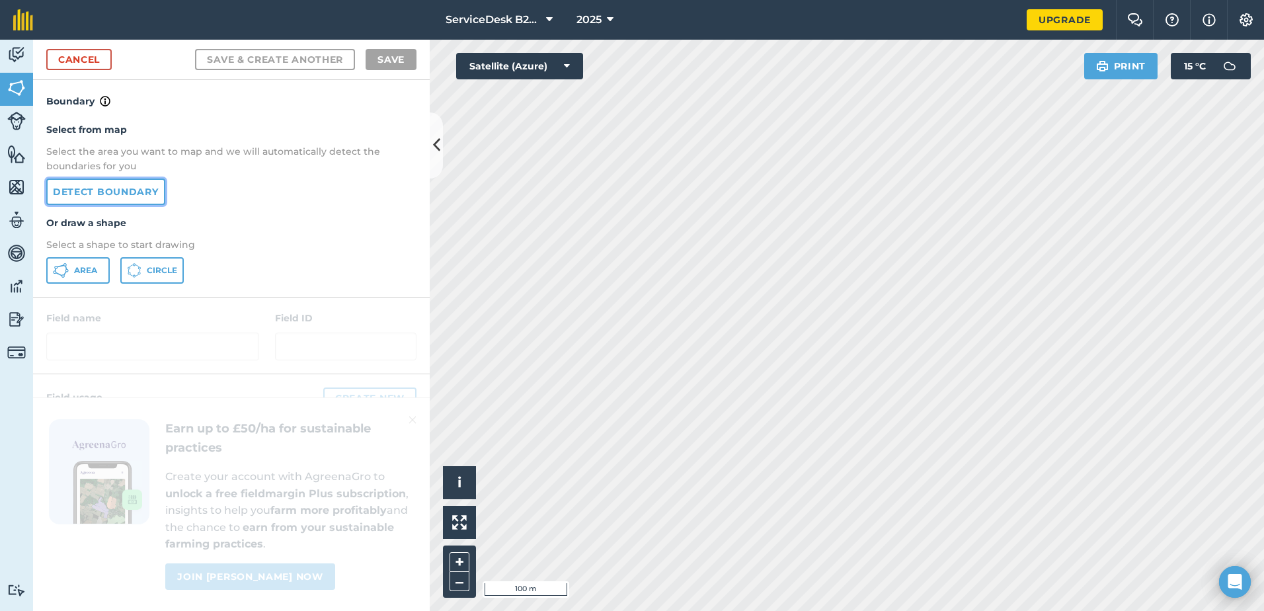
click at [100, 196] on link "Detect boundary" at bounding box center [105, 191] width 119 height 26
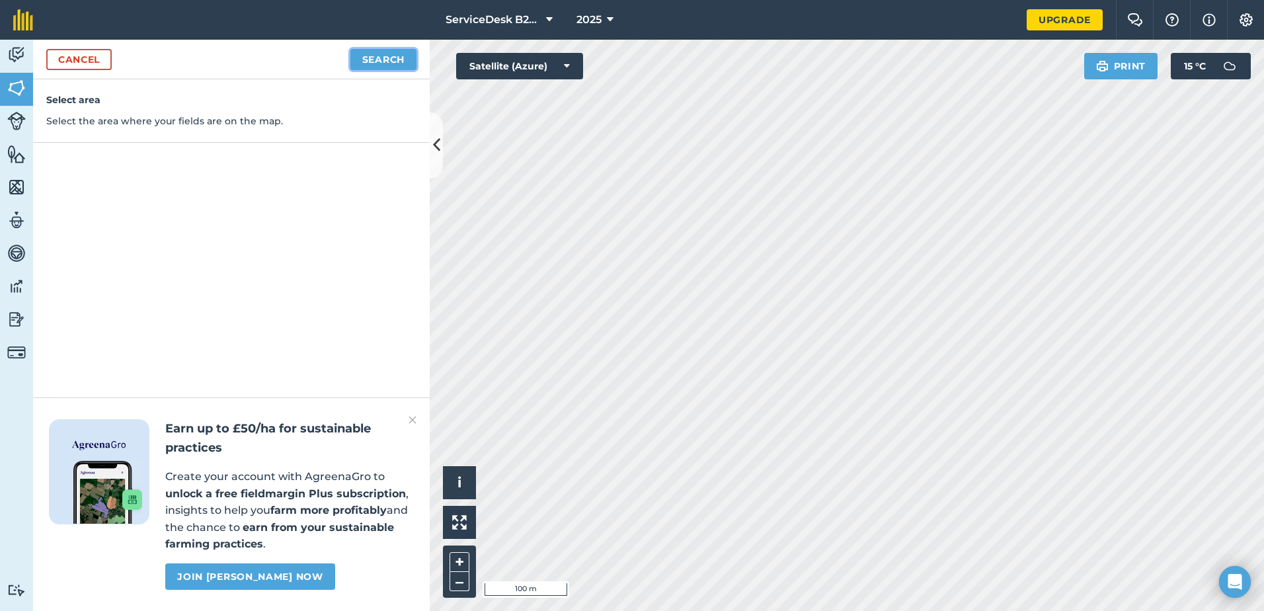
click at [393, 64] on button "Search" at bounding box center [383, 59] width 66 height 21
click at [315, 56] on button "Continue to edit boundaries" at bounding box center [317, 59] width 200 height 21
click at [280, 53] on button "Continue to name fields" at bounding box center [330, 59] width 171 height 21
click at [172, 130] on input "text" at bounding box center [173, 128] width 215 height 28
type input "TFL : Field"
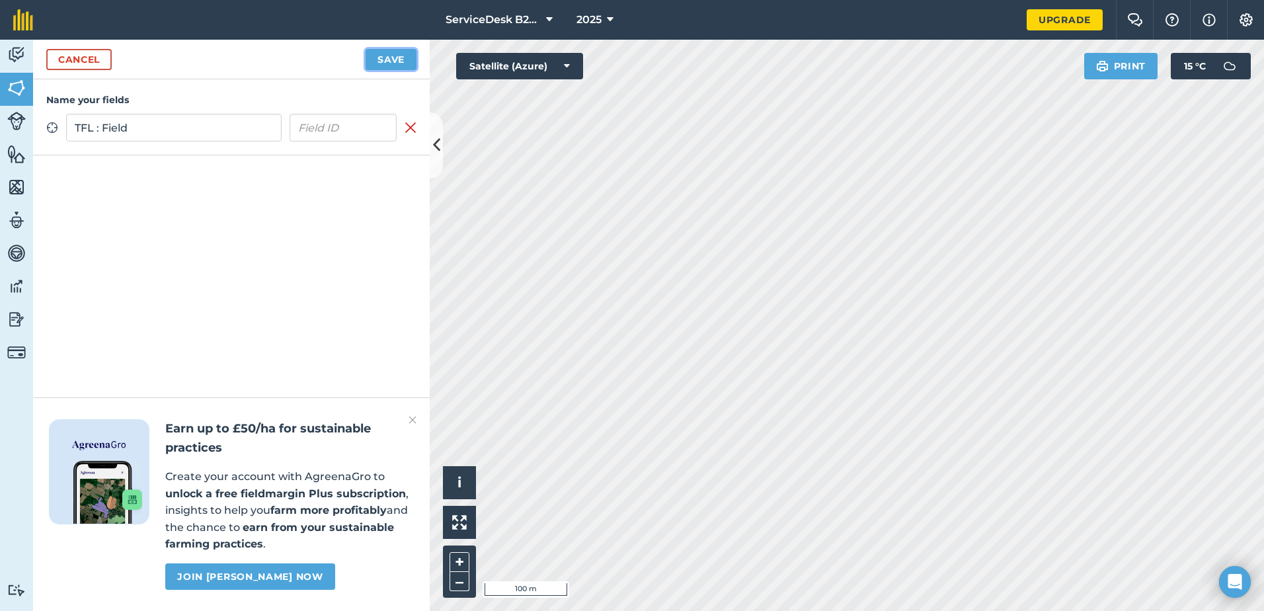
click at [408, 55] on button "Save" at bounding box center [390, 59] width 51 height 21
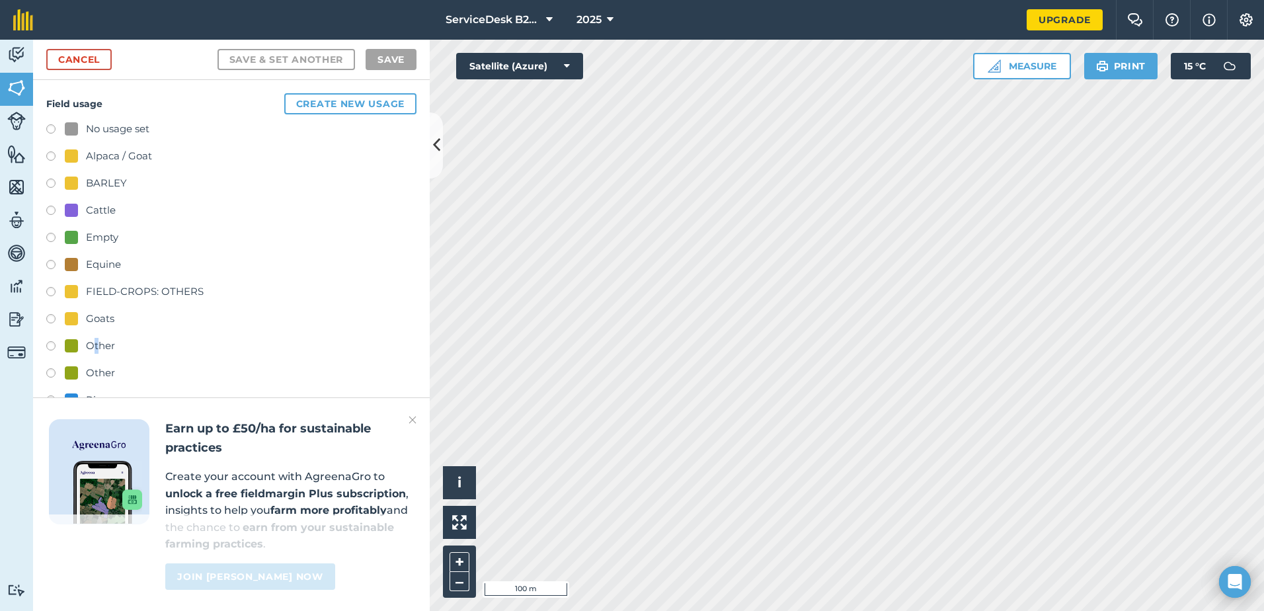
click at [96, 344] on div "Other" at bounding box center [100, 346] width 29 height 16
drag, startPoint x: 96, startPoint y: 344, endPoint x: 57, endPoint y: 353, distance: 39.4
click at [55, 353] on label at bounding box center [55, 347] width 19 height 13
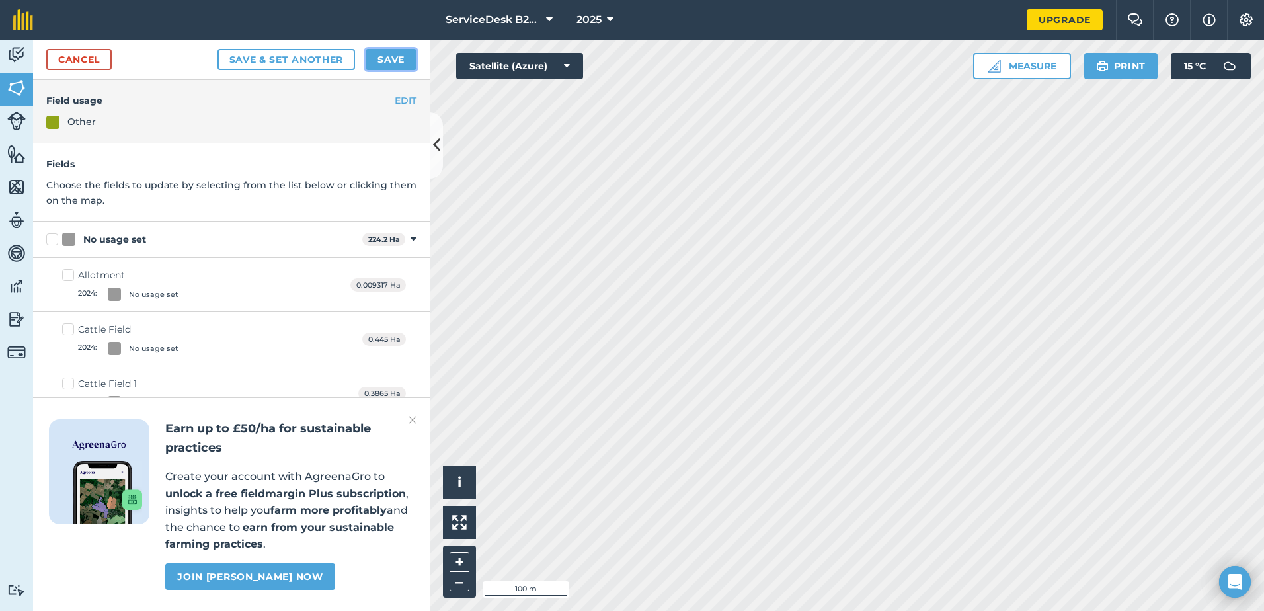
click at [377, 55] on button "Save" at bounding box center [390, 59] width 51 height 21
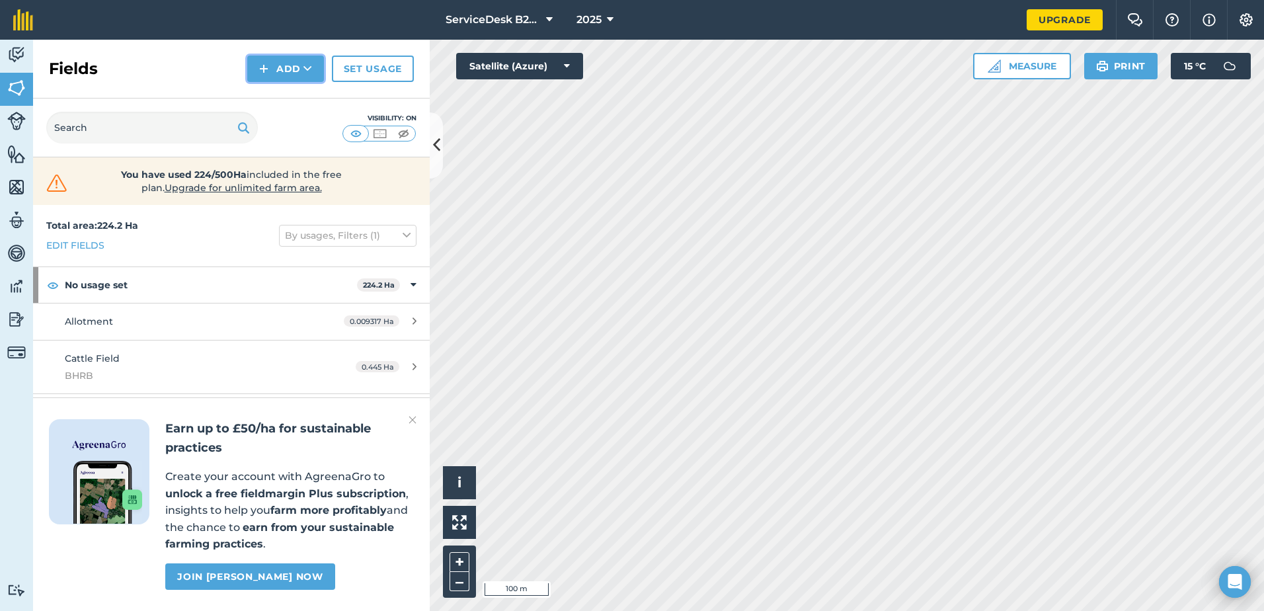
click at [286, 70] on button "Add" at bounding box center [285, 69] width 77 height 26
click at [277, 97] on link "Draw" at bounding box center [285, 98] width 73 height 29
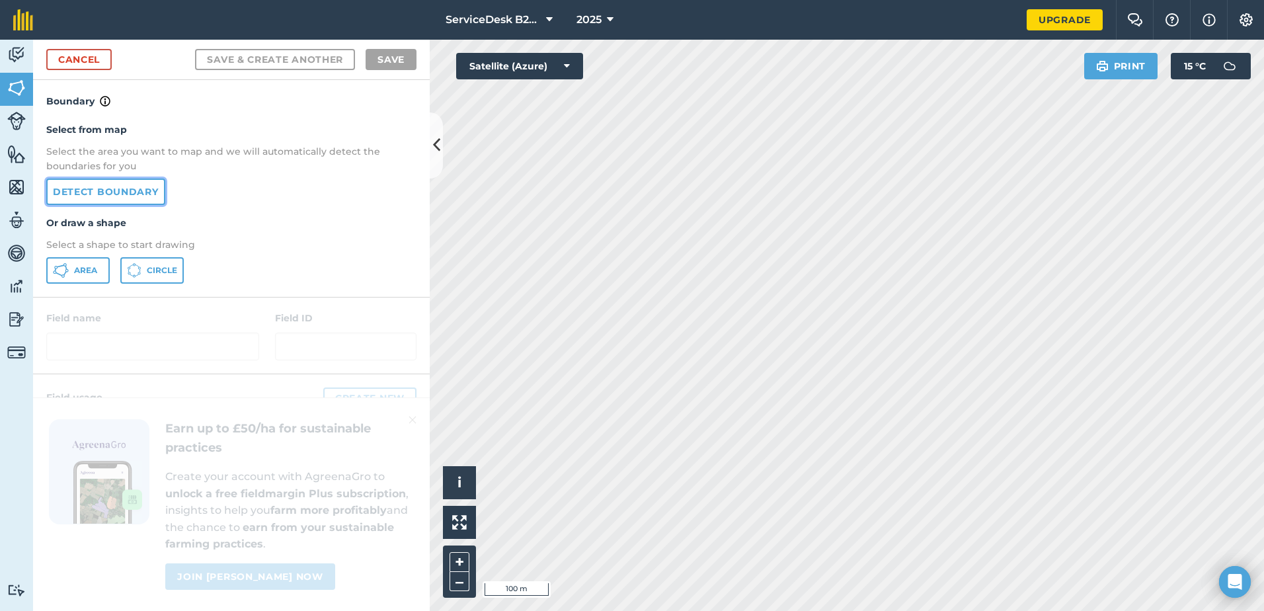
click at [122, 196] on link "Detect boundary" at bounding box center [105, 191] width 119 height 26
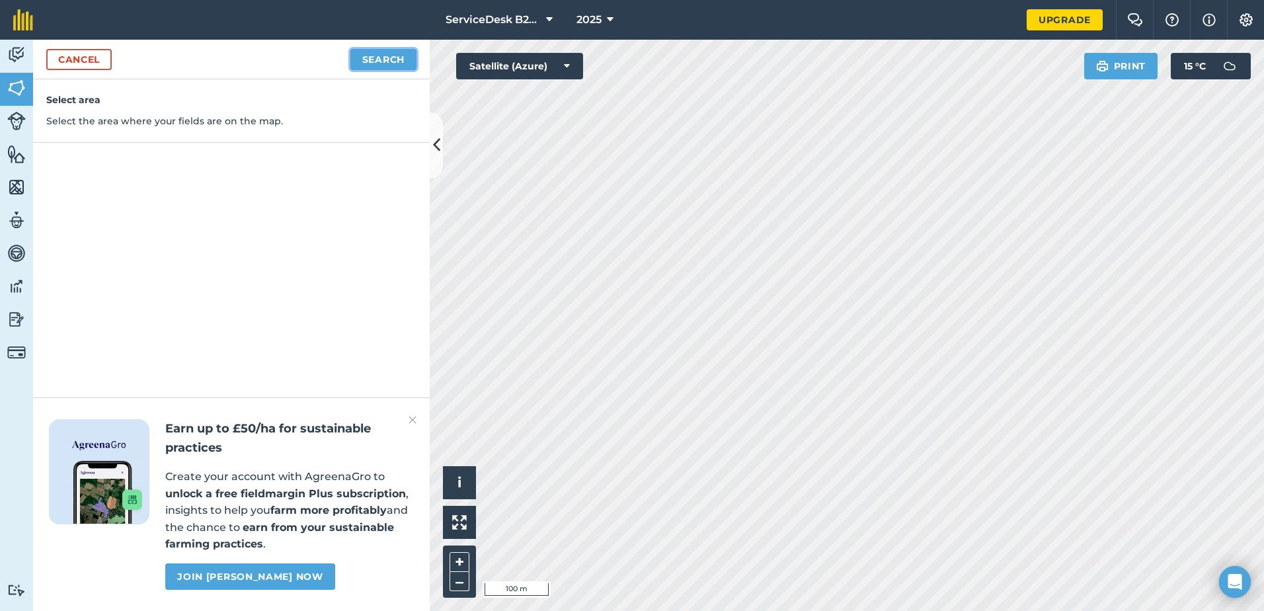
click at [388, 68] on button "Search" at bounding box center [383, 59] width 66 height 21
click at [346, 53] on button "Continue to edit boundaries" at bounding box center [317, 59] width 200 height 21
click at [322, 63] on button "Continue to name fields" at bounding box center [330, 59] width 171 height 21
click at [171, 132] on input "text" at bounding box center [173, 128] width 215 height 28
type input "TFL : Field"
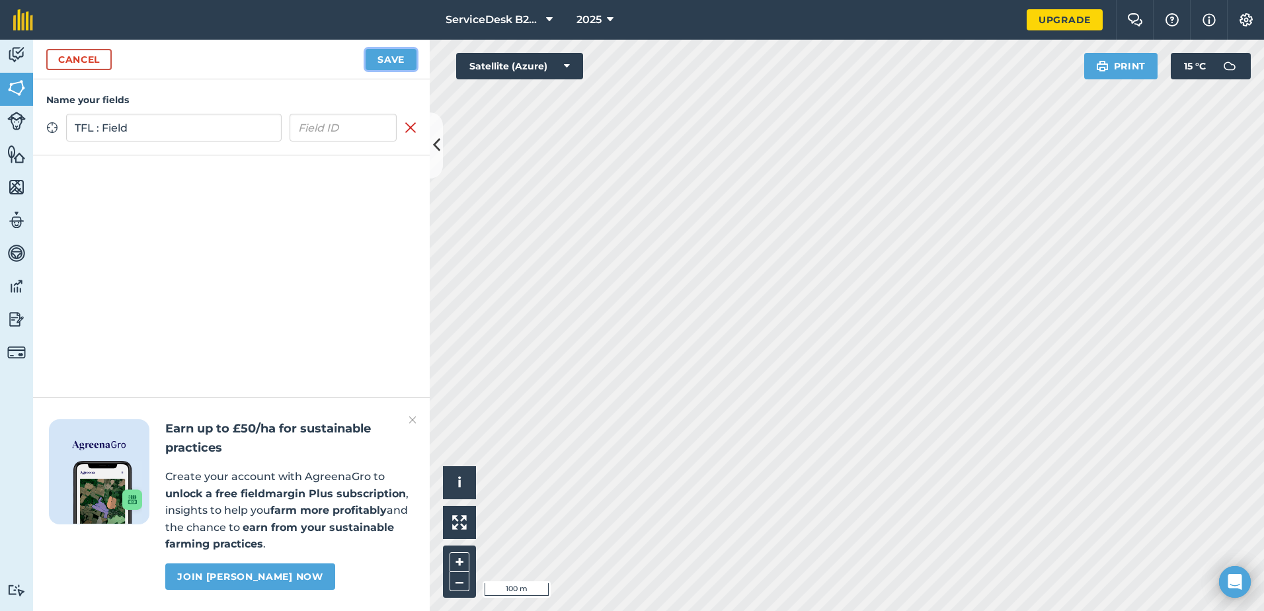
click at [373, 59] on button "Save" at bounding box center [390, 59] width 51 height 21
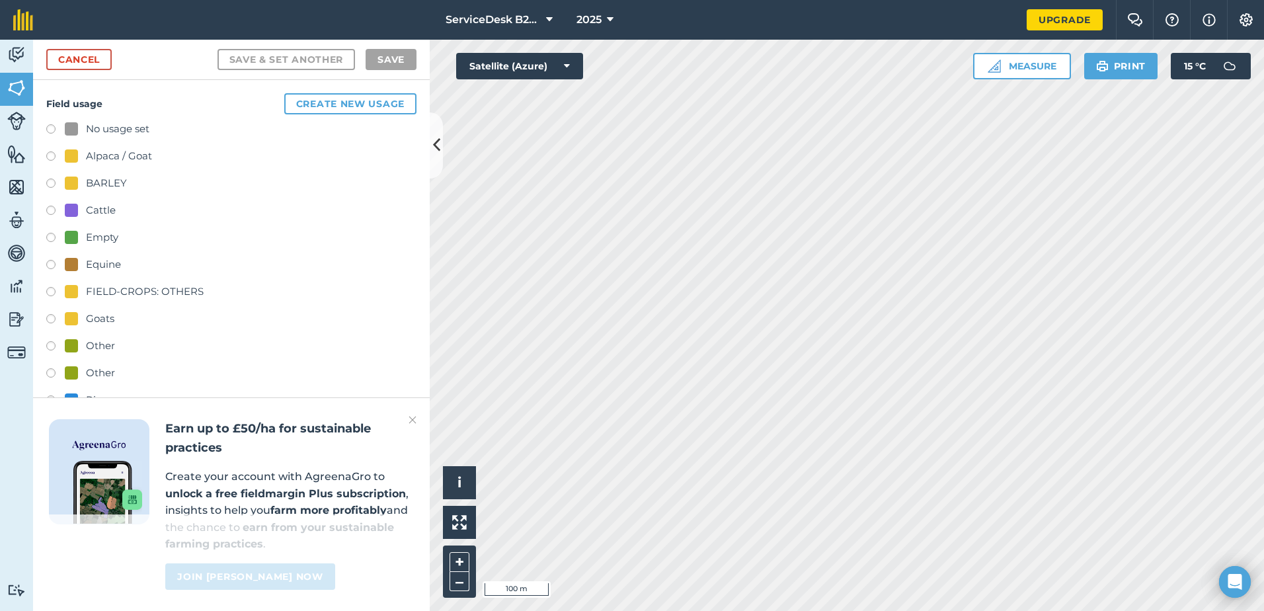
click at [96, 334] on div "No usage set Alpaca / Goat BARLEY Cattle Empty Equine FIELD-CROPS: OTHERS Goats…" at bounding box center [231, 306] width 370 height 371
click at [95, 338] on div "Other" at bounding box center [100, 346] width 29 height 16
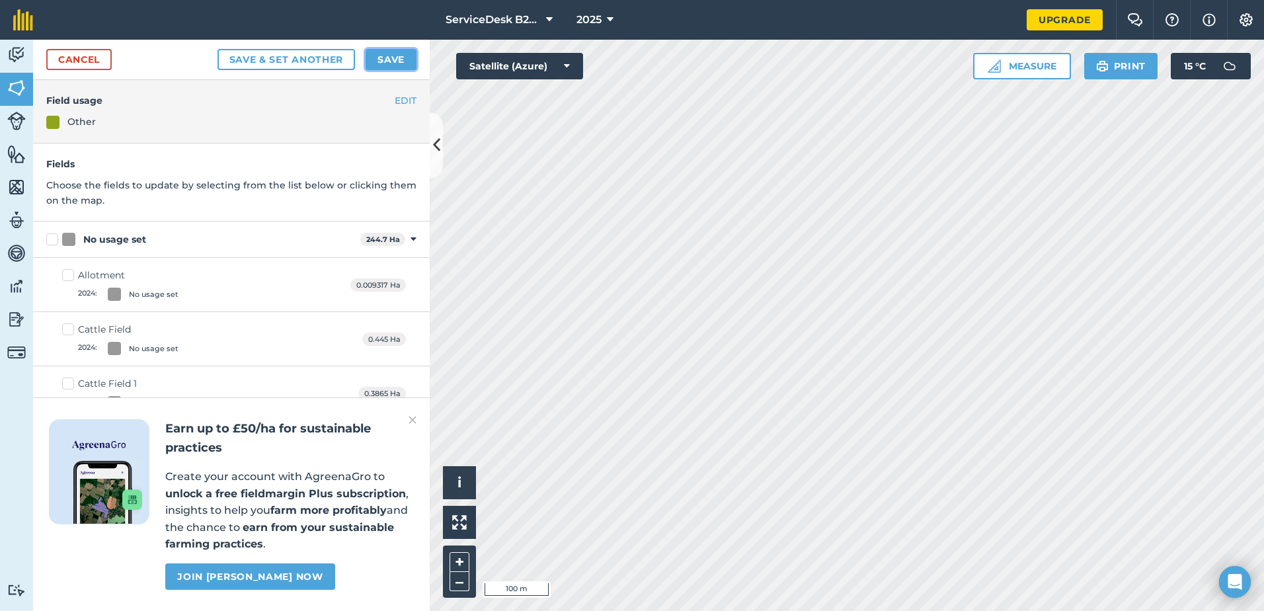
click at [387, 65] on button "Save" at bounding box center [390, 59] width 51 height 21
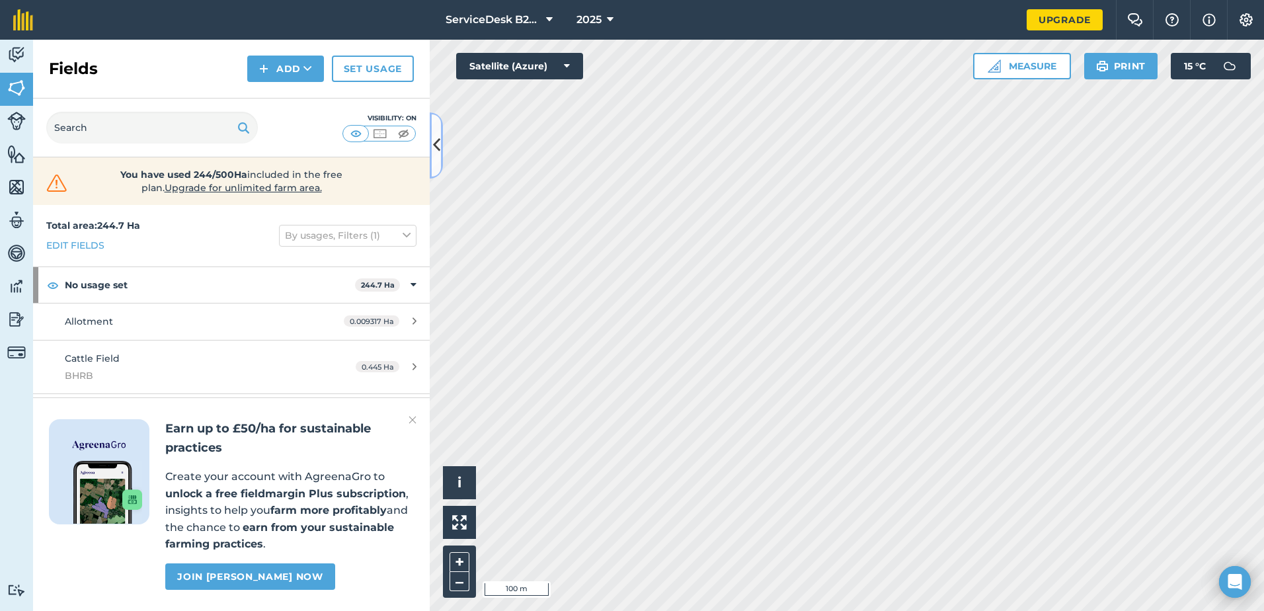
click at [440, 145] on button at bounding box center [436, 145] width 13 height 66
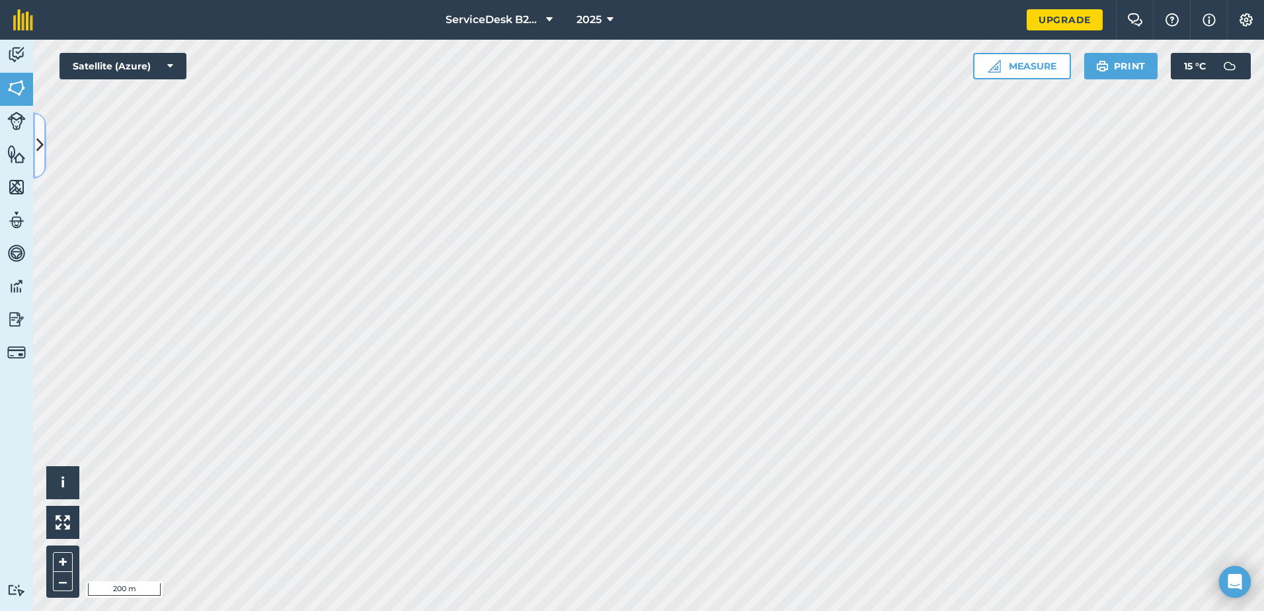
click at [37, 143] on icon at bounding box center [39, 145] width 7 height 23
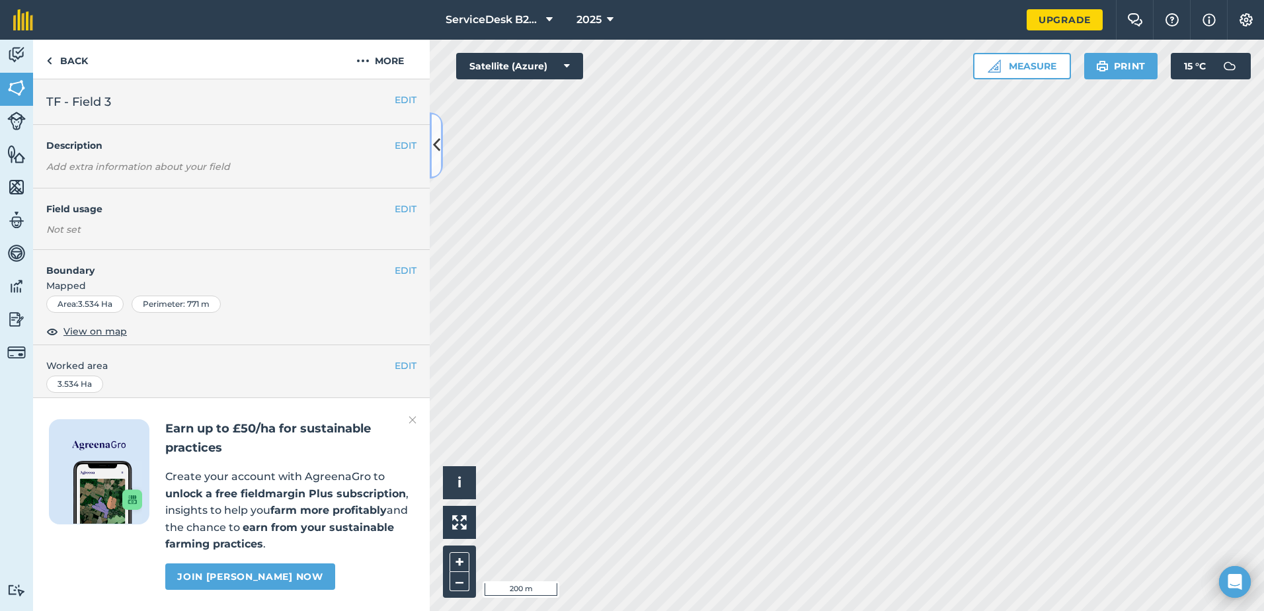
click at [435, 147] on icon at bounding box center [436, 145] width 7 height 23
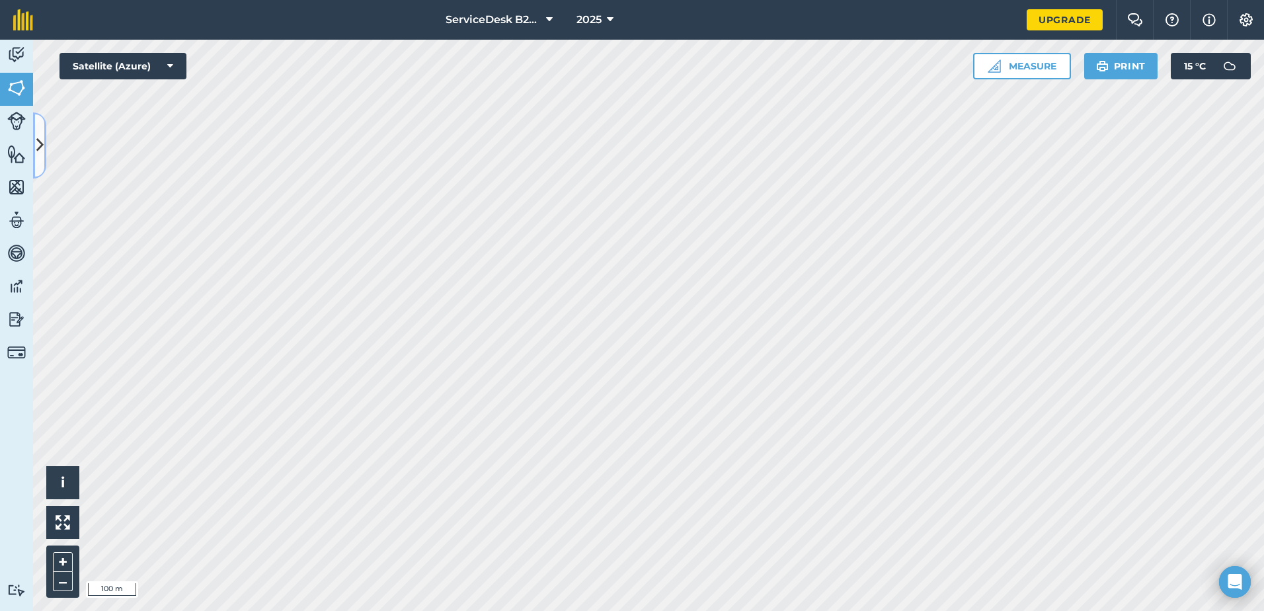
click at [40, 141] on icon at bounding box center [39, 145] width 7 height 23
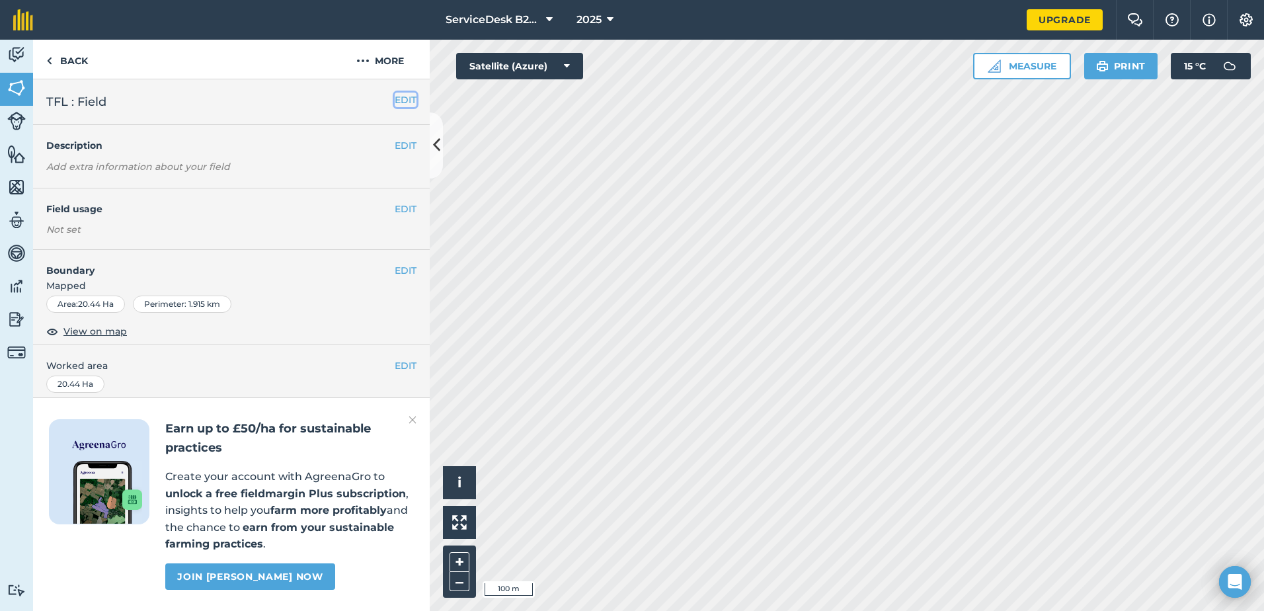
click at [399, 96] on button "EDIT" at bounding box center [406, 100] width 22 height 15
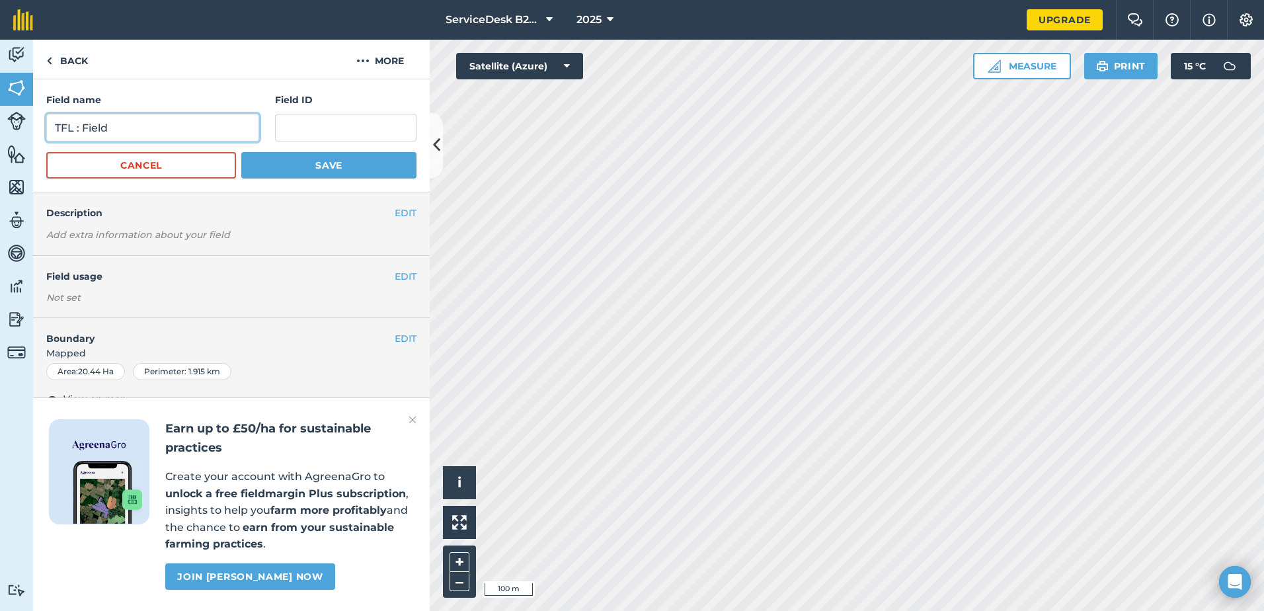
drag, startPoint x: 84, startPoint y: 125, endPoint x: 165, endPoint y: 126, distance: 81.3
click at [165, 126] on input "TFL : Field" at bounding box center [152, 128] width 213 height 28
click at [171, 126] on input "TFL : Field" at bounding box center [152, 128] width 213 height 28
drag, startPoint x: 74, startPoint y: 126, endPoint x: 176, endPoint y: 127, distance: 101.8
click at [176, 127] on input "TFL : Field" at bounding box center [152, 128] width 213 height 28
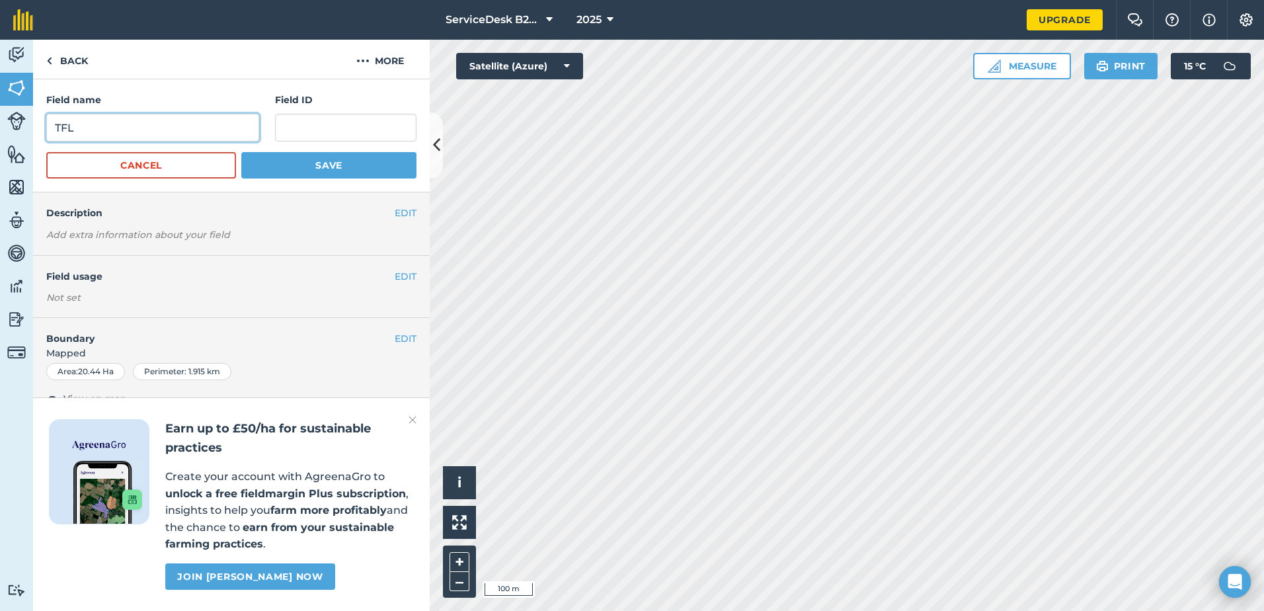
type input "TFL"
click at [306, 125] on input "text" at bounding box center [345, 128] width 141 height 28
type input "Fat"
click at [141, 123] on input "TFL" at bounding box center [152, 128] width 213 height 28
drag, startPoint x: 100, startPoint y: 131, endPoint x: -19, endPoint y: 118, distance: 119.0
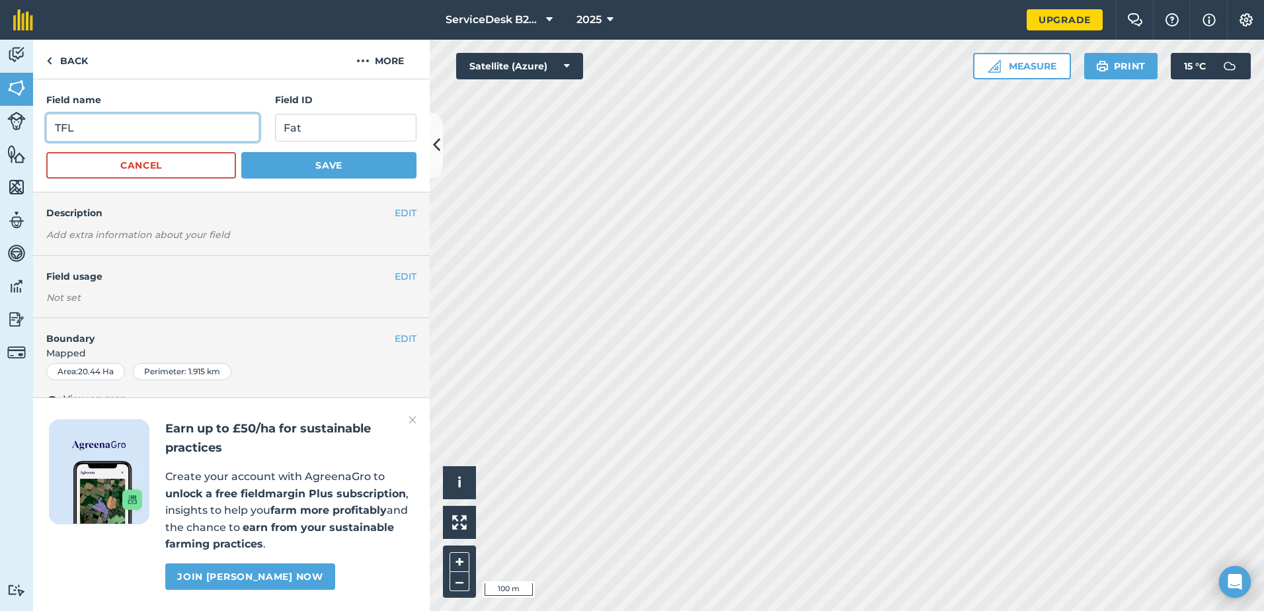
click at [0, 118] on html "ServiceDesk B2B - Ag Services 2025 Upgrade Farm Chat Help Info Settings Map pri…" at bounding box center [632, 305] width 1264 height 611
type input "Fat Hen"
drag, startPoint x: 311, startPoint y: 123, endPoint x: 231, endPoint y: 123, distance: 80.0
click at [231, 123] on div "Field name Fat Hen Field ID Fat" at bounding box center [231, 117] width 370 height 49
type input "TFL"
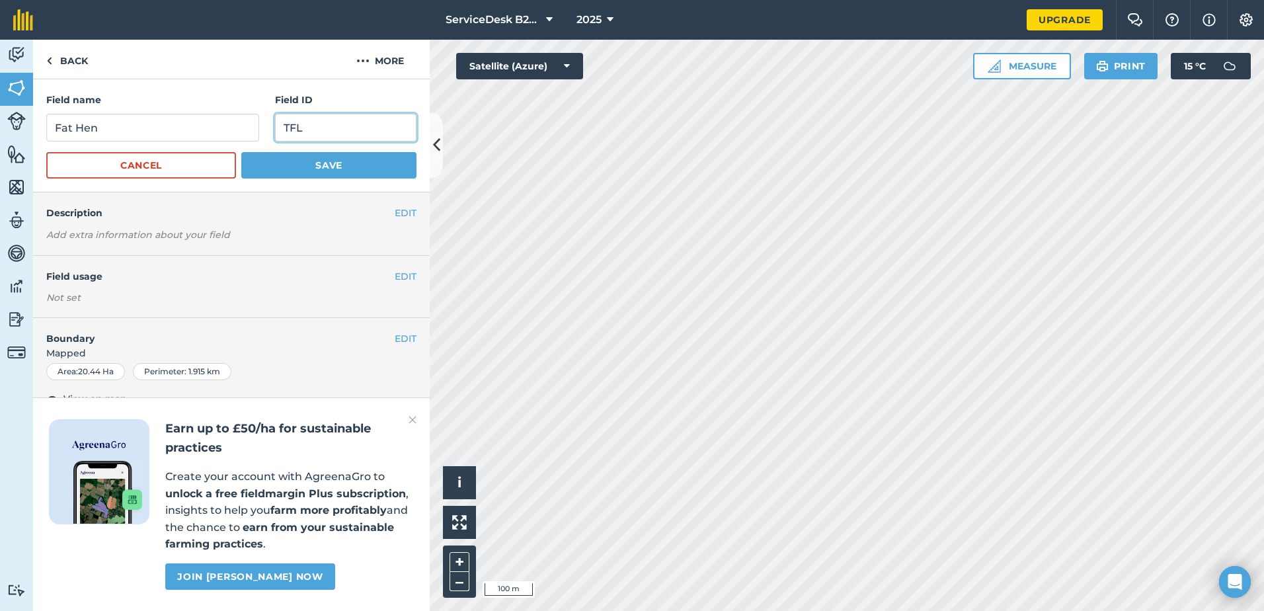
click at [241, 152] on button "Save" at bounding box center [328, 165] width 175 height 26
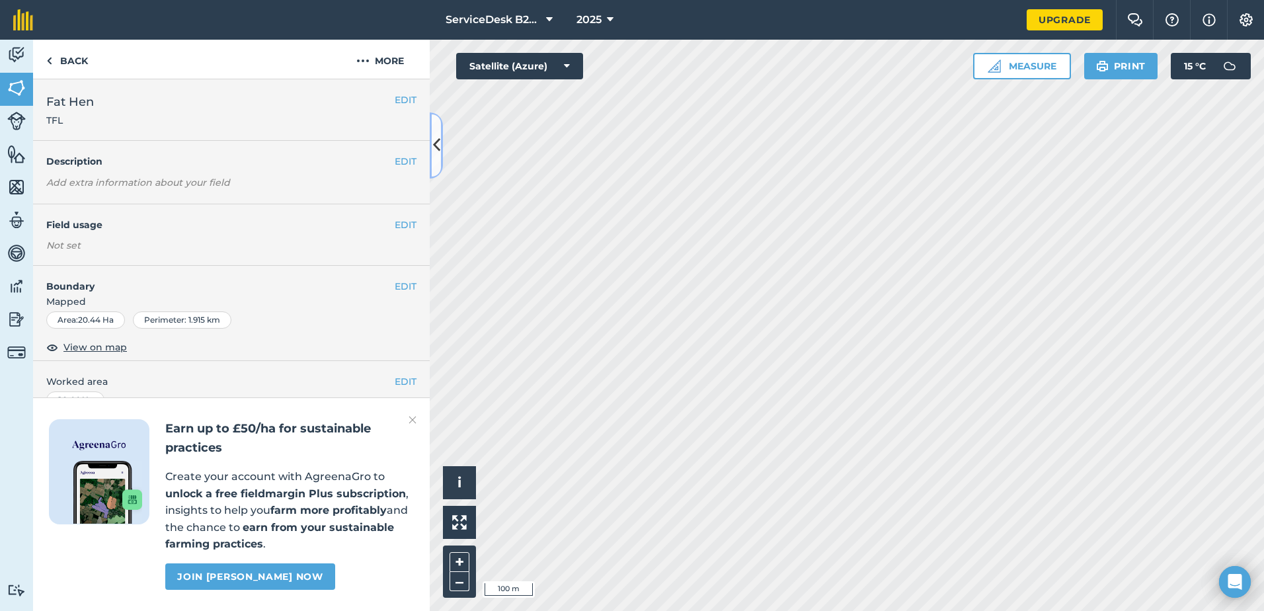
click at [434, 139] on icon at bounding box center [436, 145] width 7 height 23
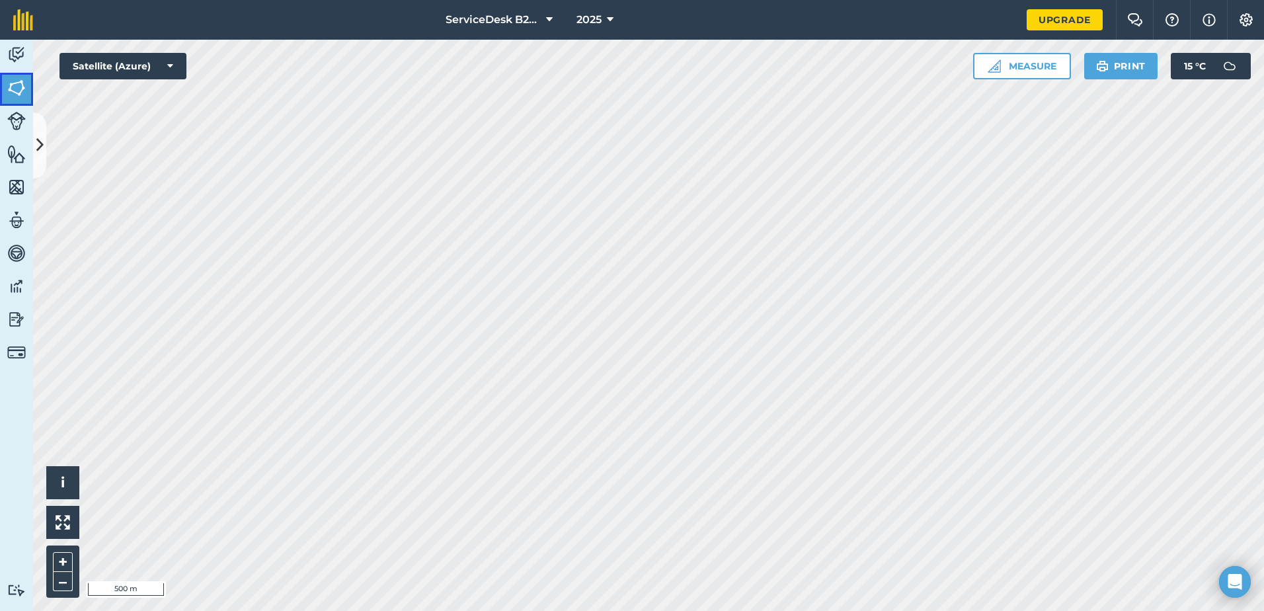
click at [10, 88] on img at bounding box center [16, 88] width 19 height 20
